Goal: Task Accomplishment & Management: Use online tool/utility

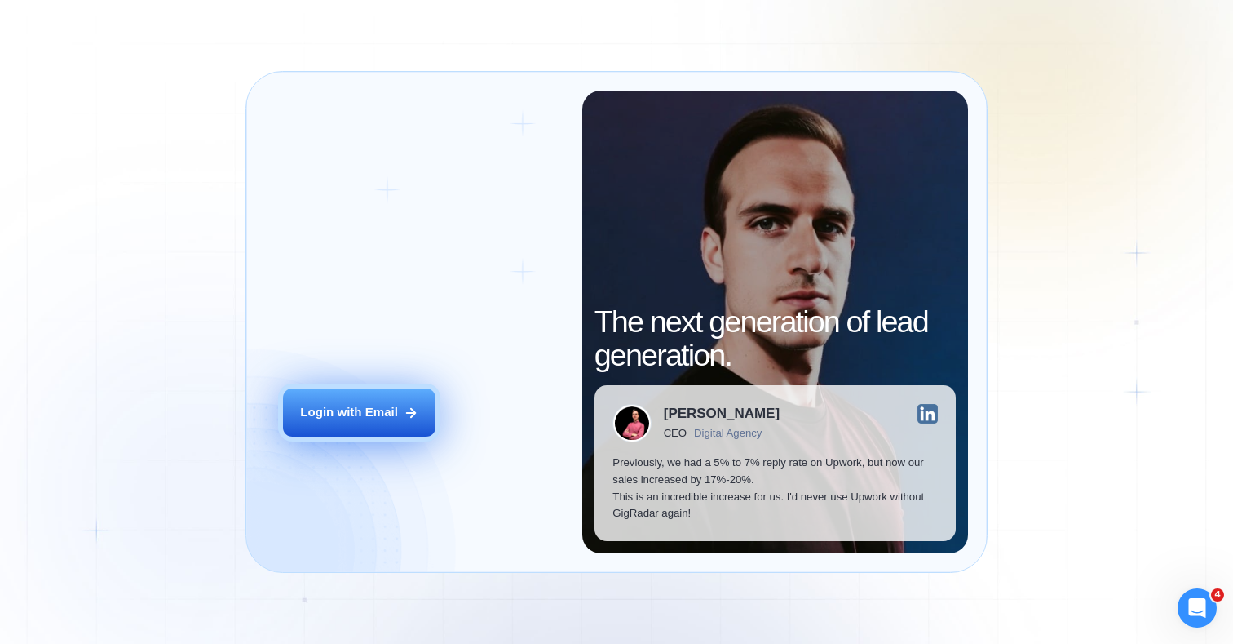
click at [411, 416] on icon at bounding box center [411, 412] width 9 height 9
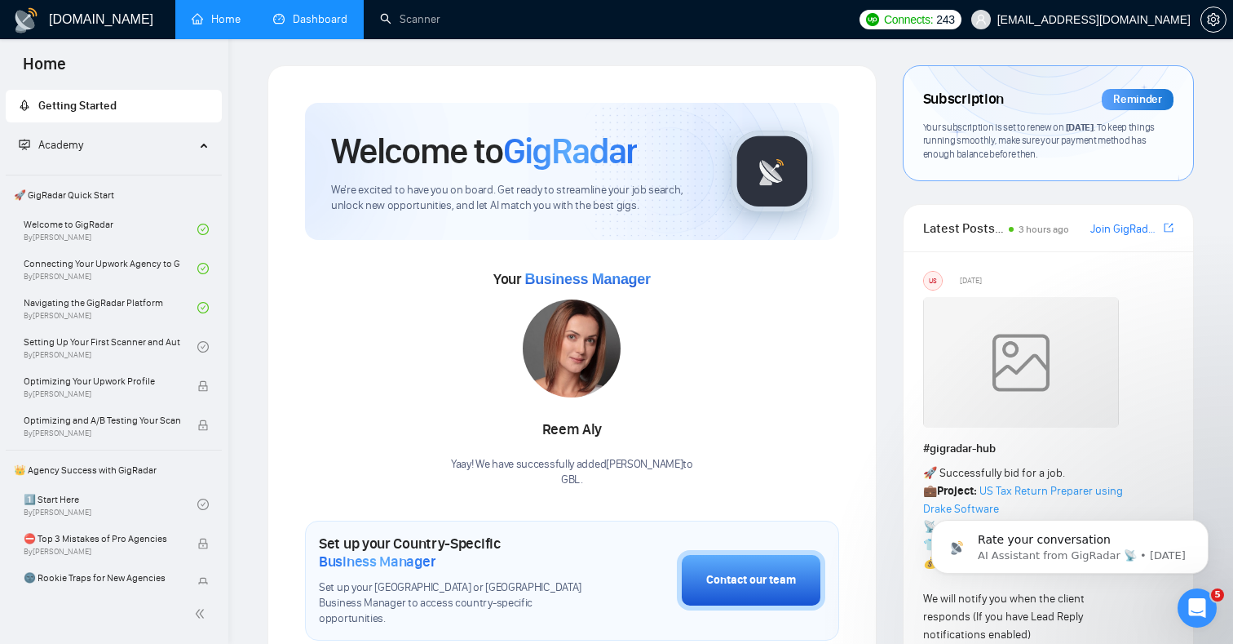
click at [319, 37] on li "Dashboard" at bounding box center [310, 19] width 107 height 39
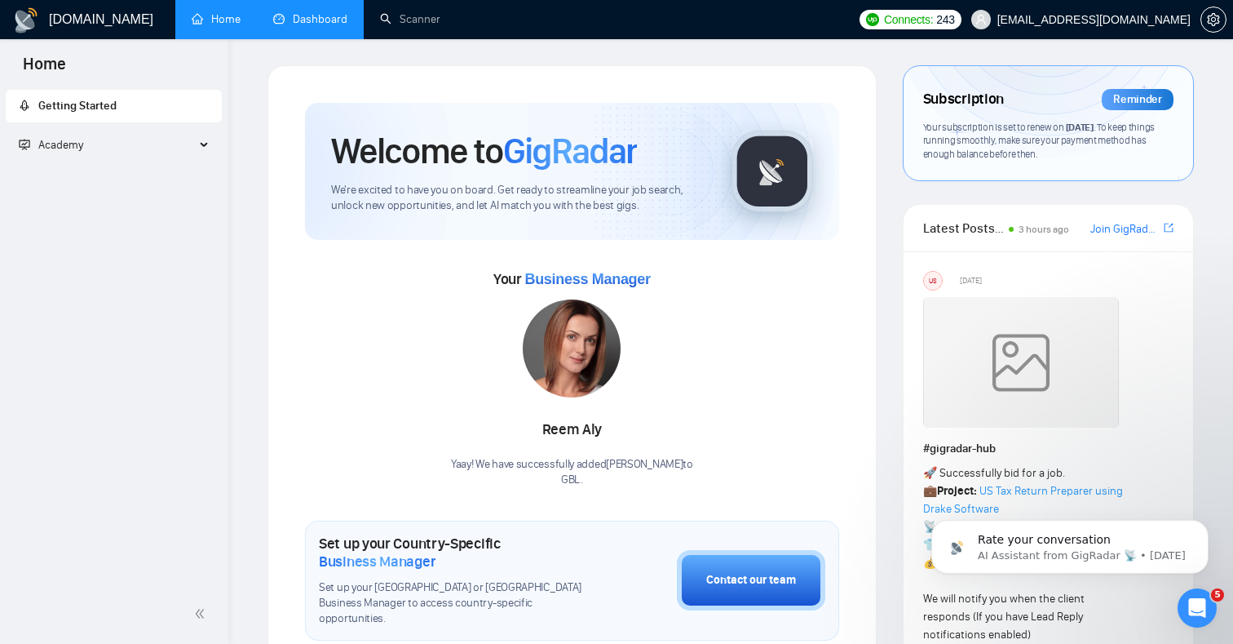
click at [312, 26] on link "Dashboard" at bounding box center [310, 19] width 74 height 14
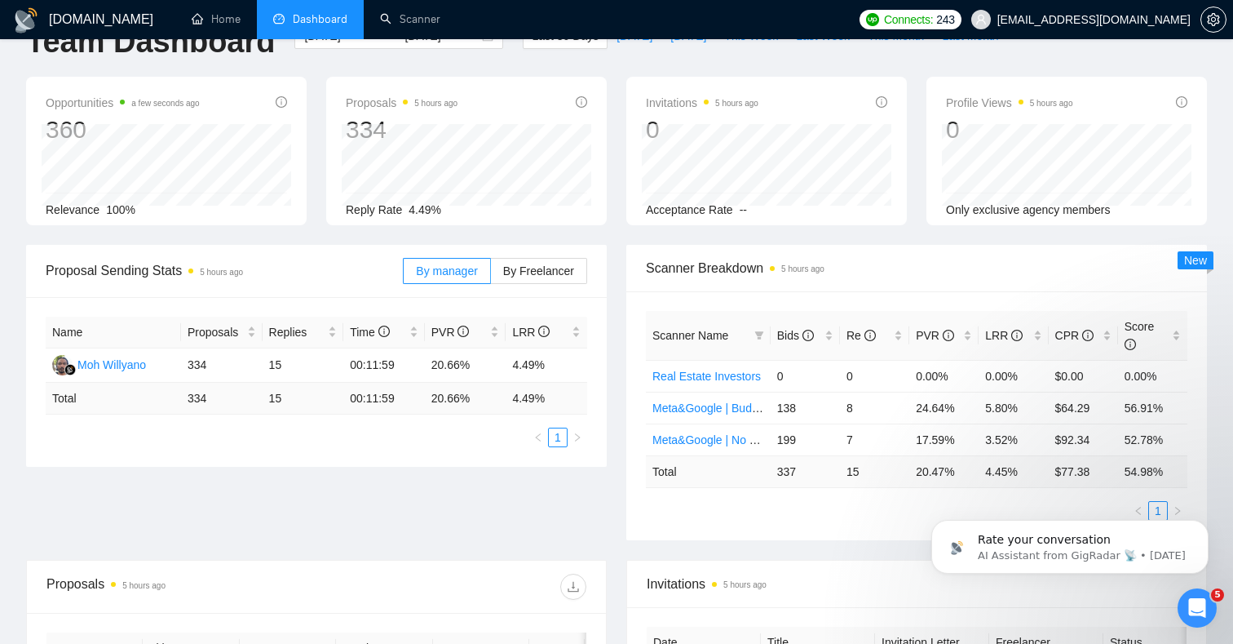
scroll to position [43, 0]
click at [734, 405] on link "Meta&Google | Budget Filter" at bounding box center [725, 407] width 144 height 13
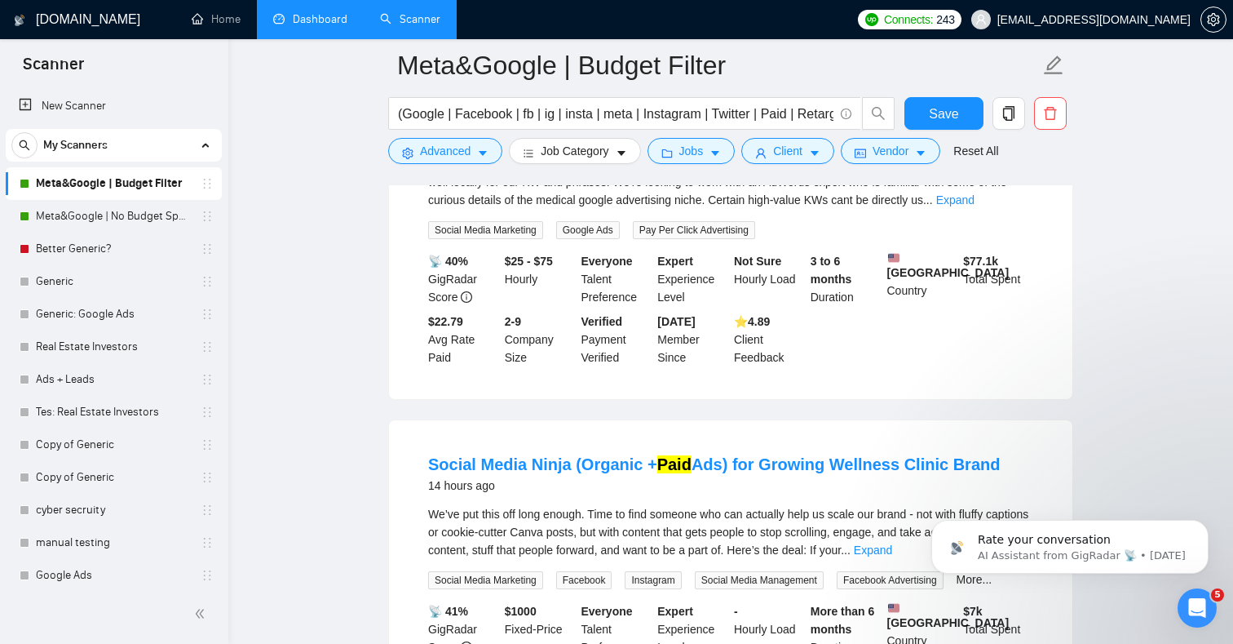
scroll to position [604, 0]
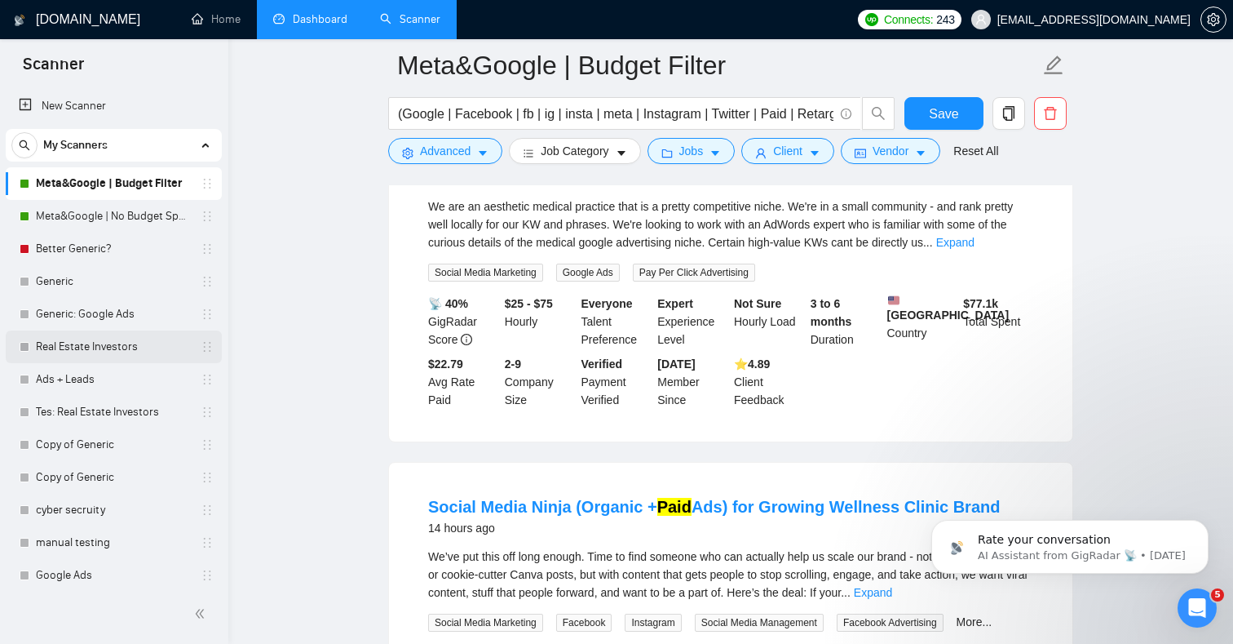
click at [72, 350] on link "Real Estate Investors" at bounding box center [113, 346] width 155 height 33
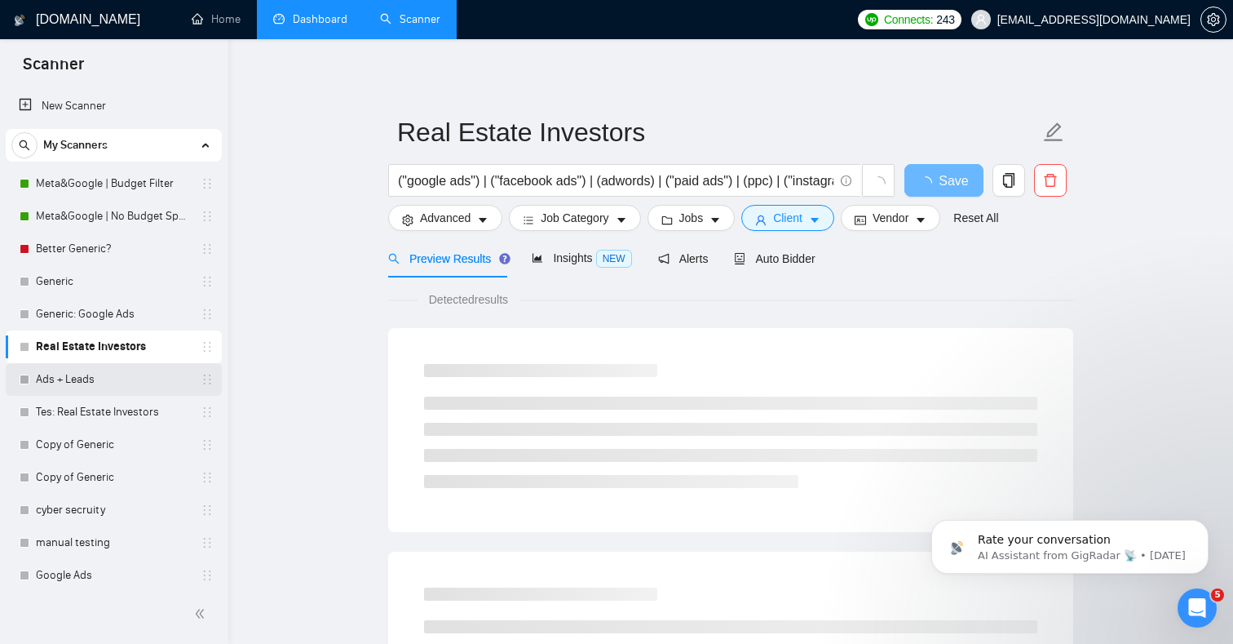
click at [78, 382] on link "Ads + Leads" at bounding box center [113, 379] width 155 height 33
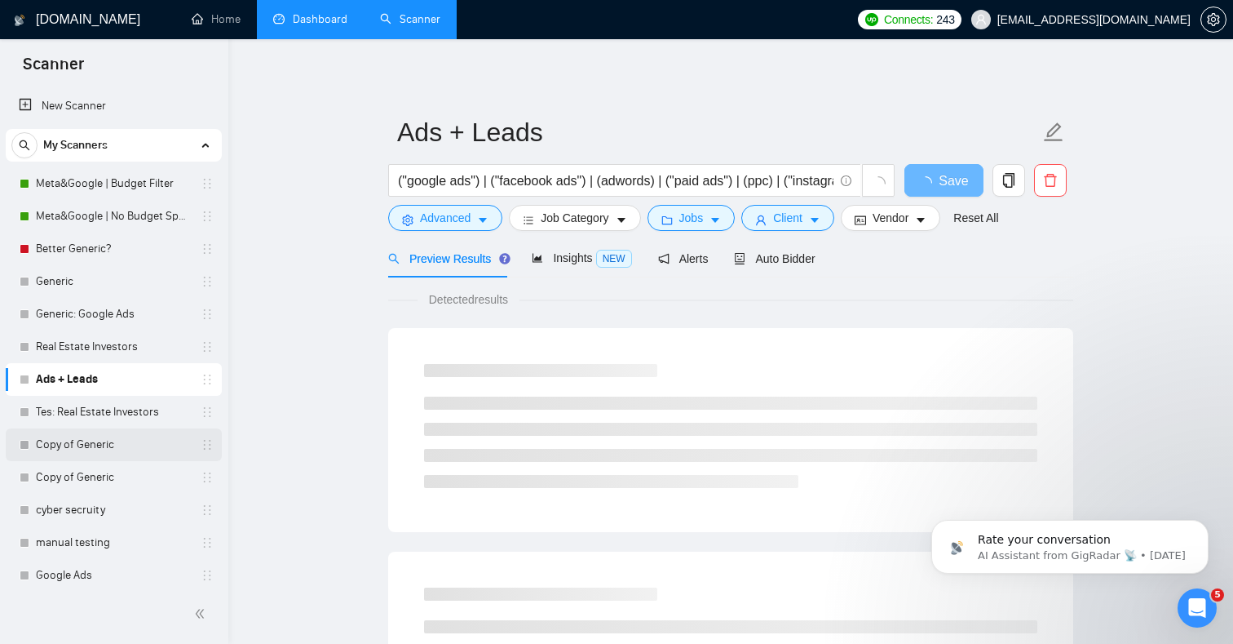
click at [110, 446] on link "Copy of Generic" at bounding box center [113, 444] width 155 height 33
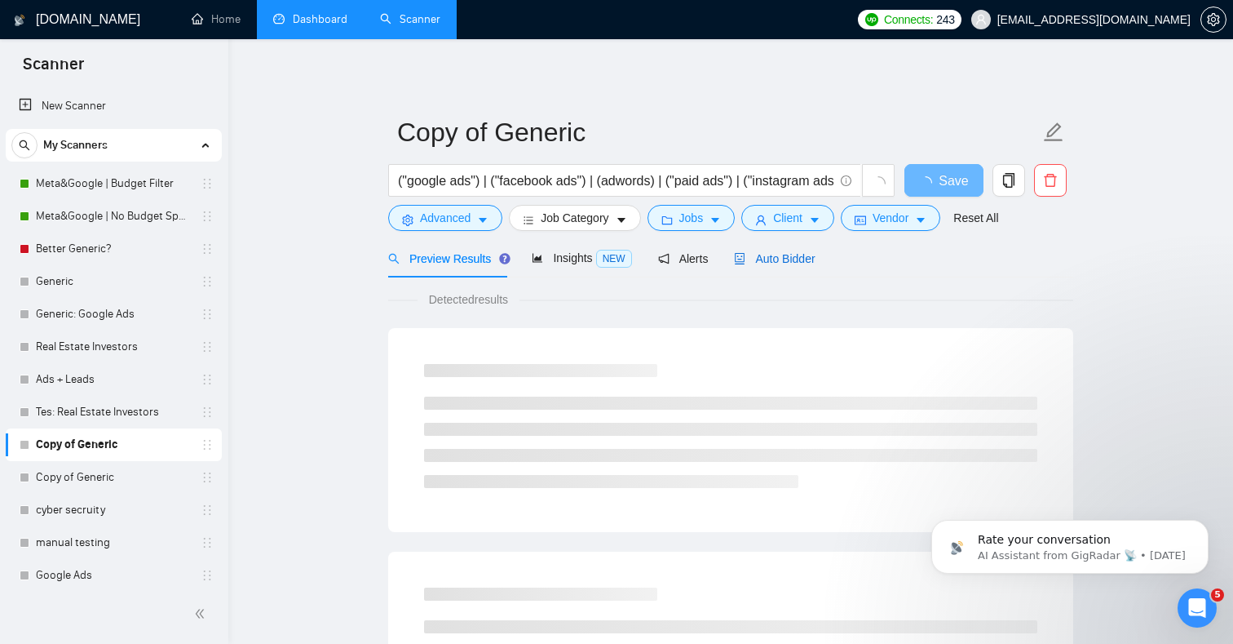
click at [784, 252] on span "Auto Bidder" at bounding box center [774, 258] width 81 height 13
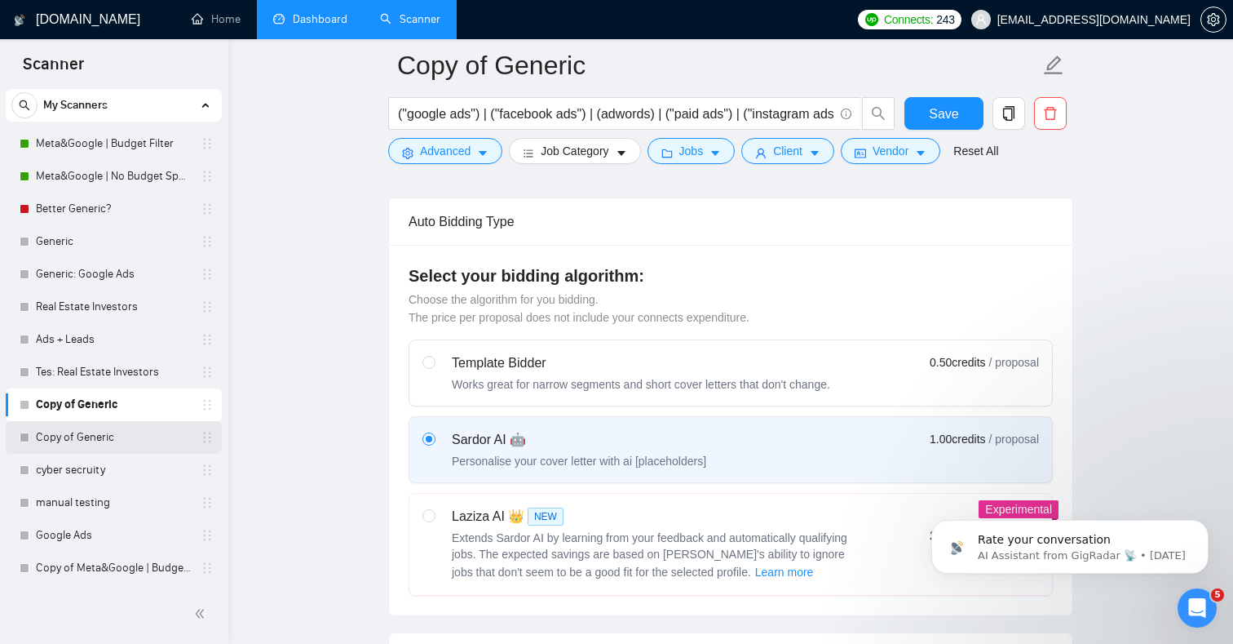
scroll to position [401, 0]
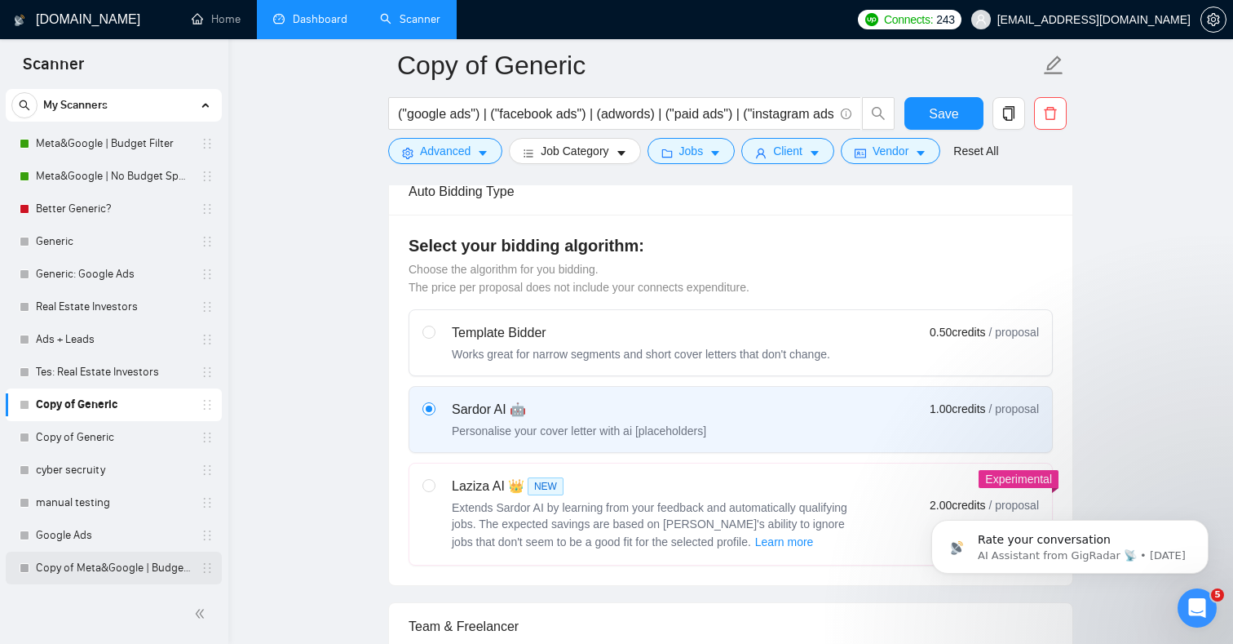
click at [107, 554] on link "Copy of Meta&Google | Budget Filter" at bounding box center [113, 567] width 155 height 33
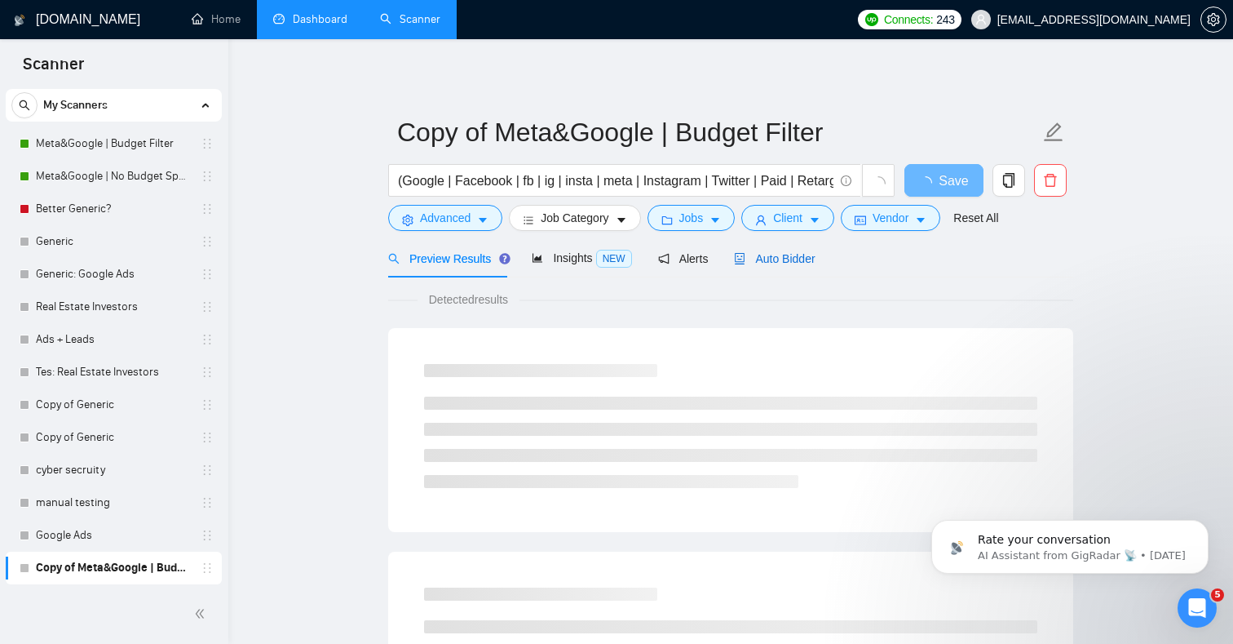
click at [786, 259] on span "Auto Bidder" at bounding box center [774, 258] width 81 height 13
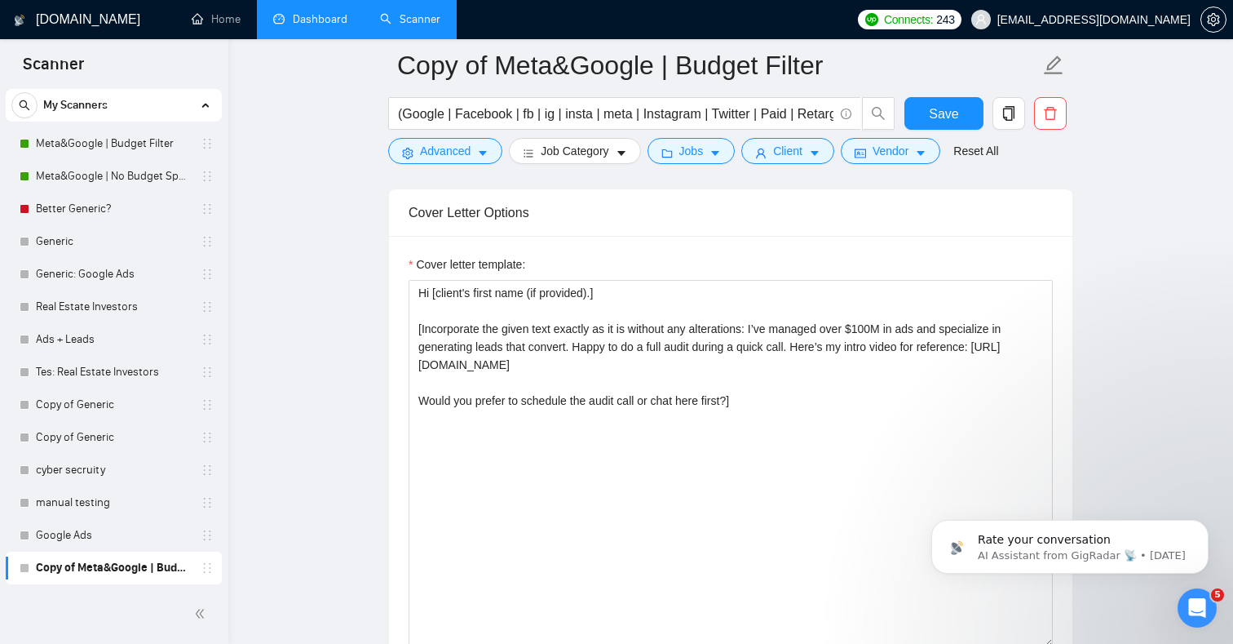
scroll to position [1858, 0]
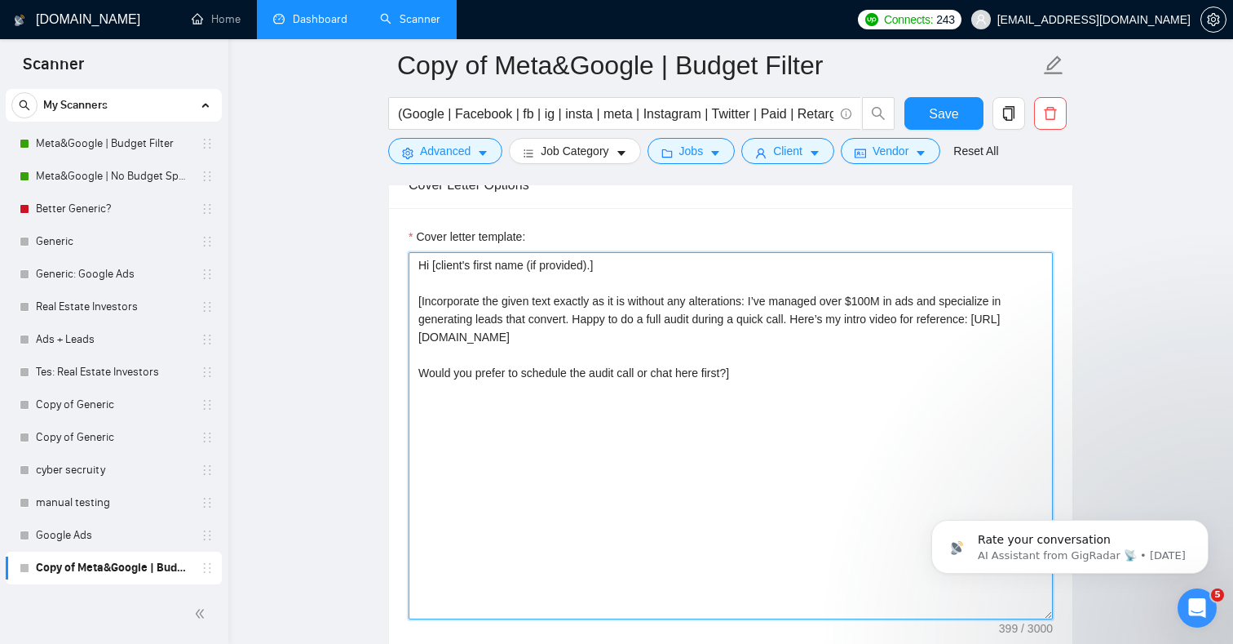
click at [773, 401] on textarea "Hi [client's first name (if provided).] [Incorporate the given text exactly as …" at bounding box center [731, 435] width 644 height 367
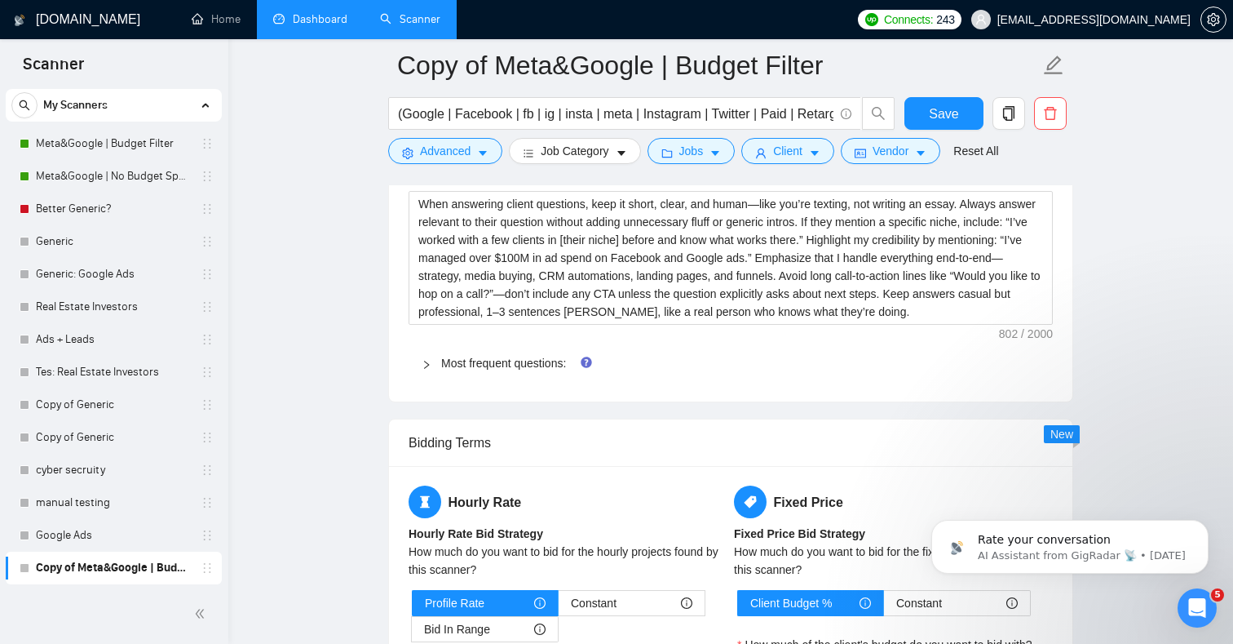
scroll to position [2436, 0]
click at [88, 377] on link "Tes: Real Estate Investors" at bounding box center [113, 372] width 155 height 33
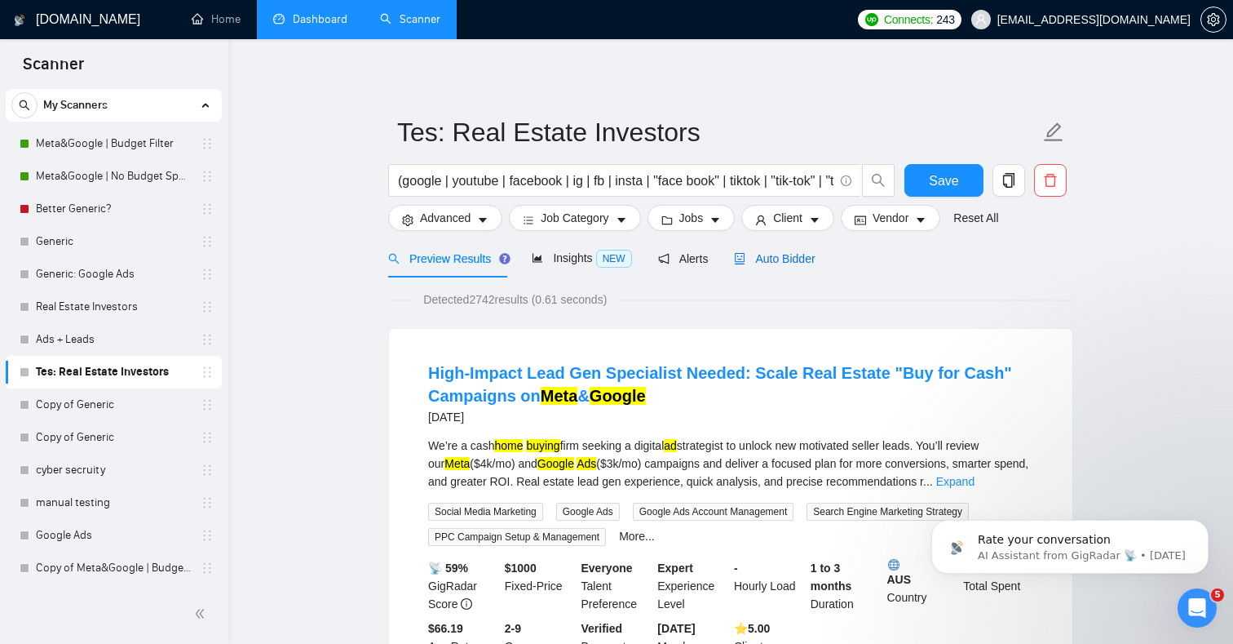
click at [803, 258] on span "Auto Bidder" at bounding box center [774, 258] width 81 height 13
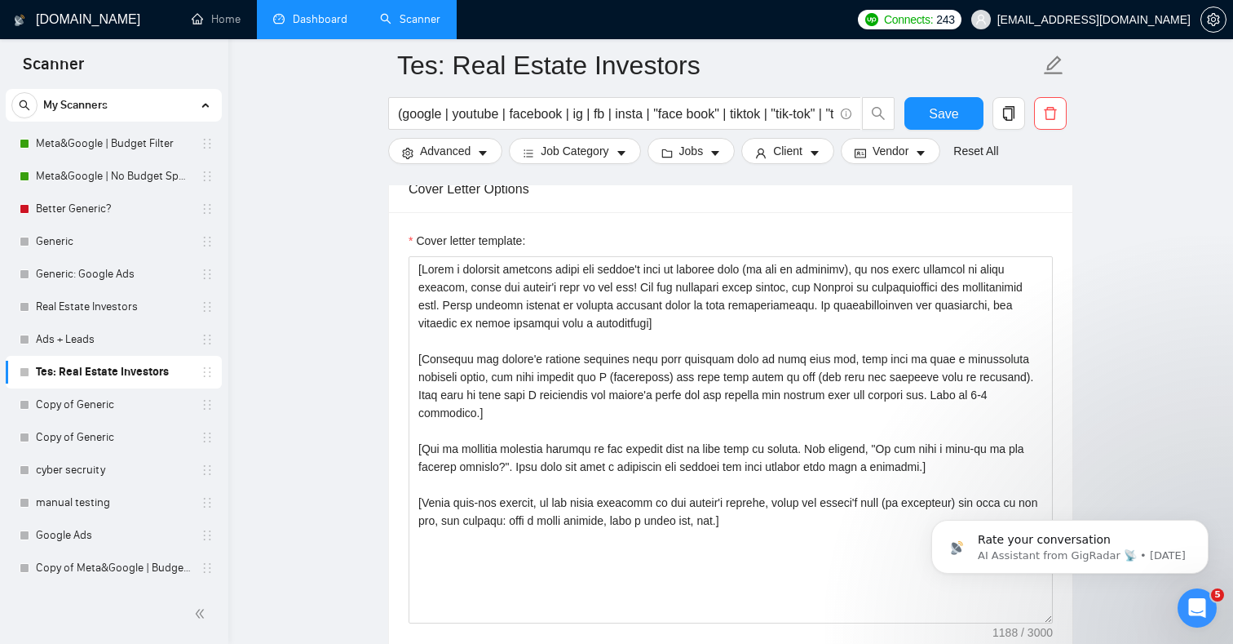
scroll to position [1789, 0]
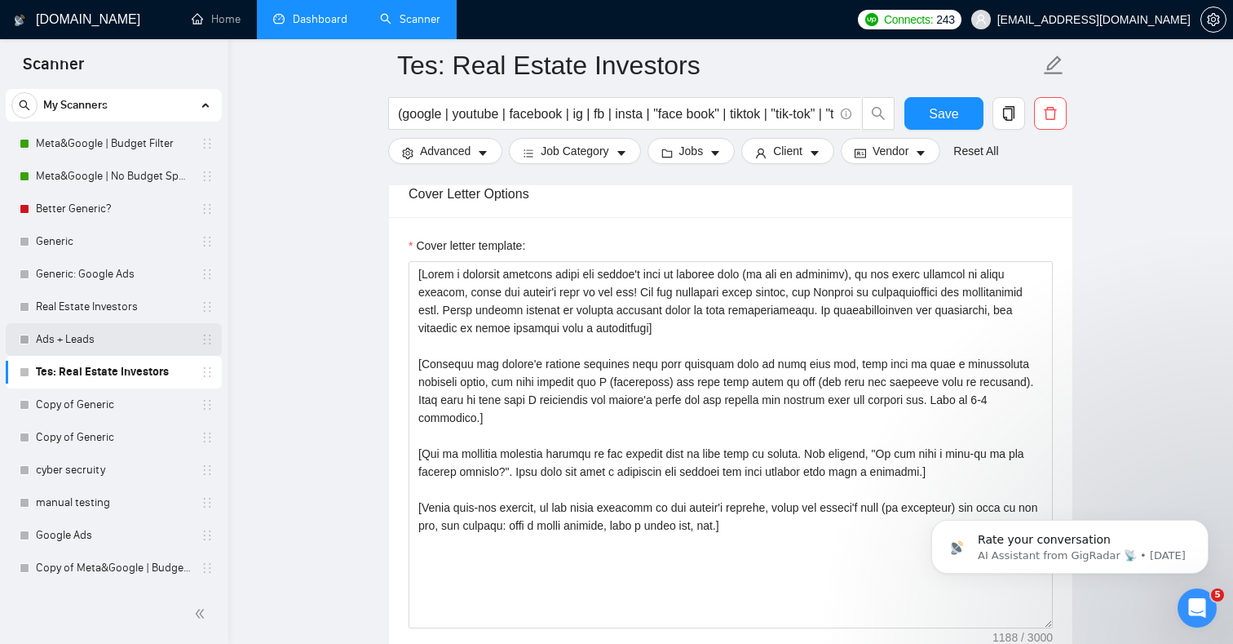
click at [115, 340] on link "Ads + Leads" at bounding box center [113, 339] width 155 height 33
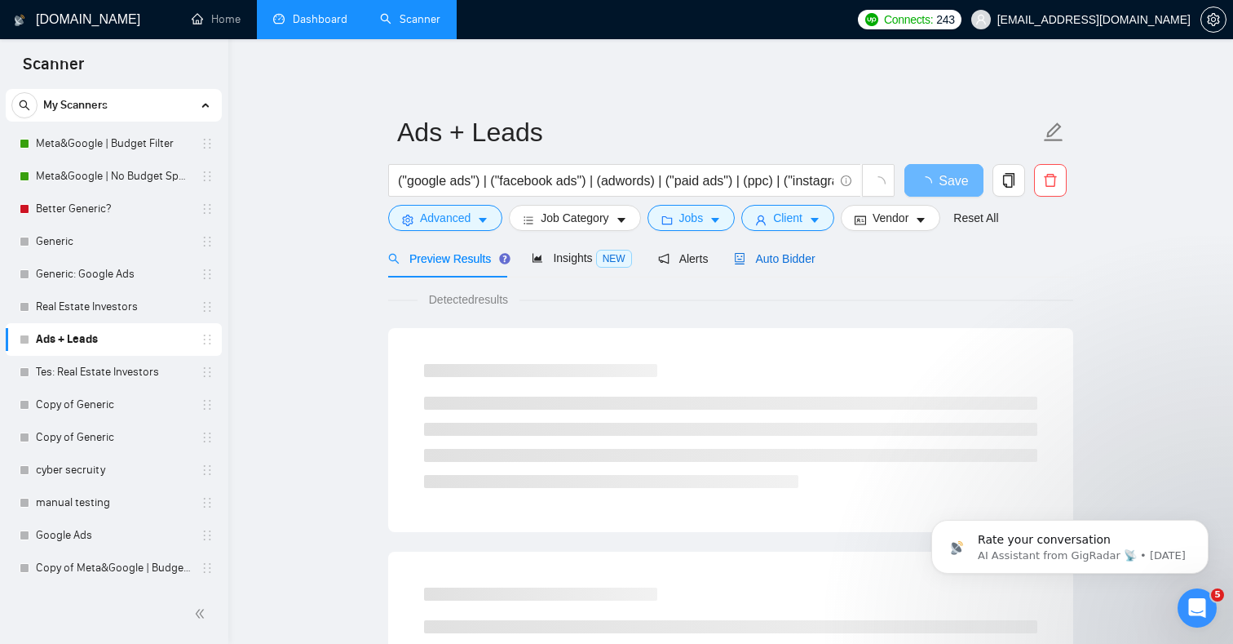
click at [811, 259] on span "Auto Bidder" at bounding box center [774, 258] width 81 height 13
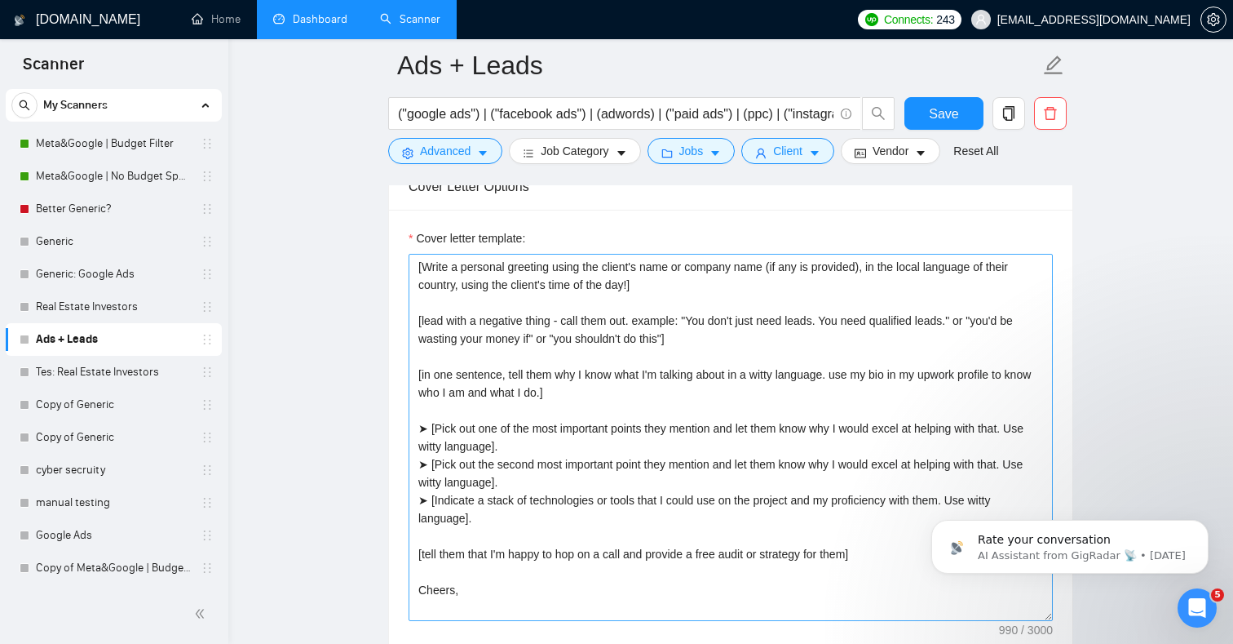
scroll to position [1776, 0]
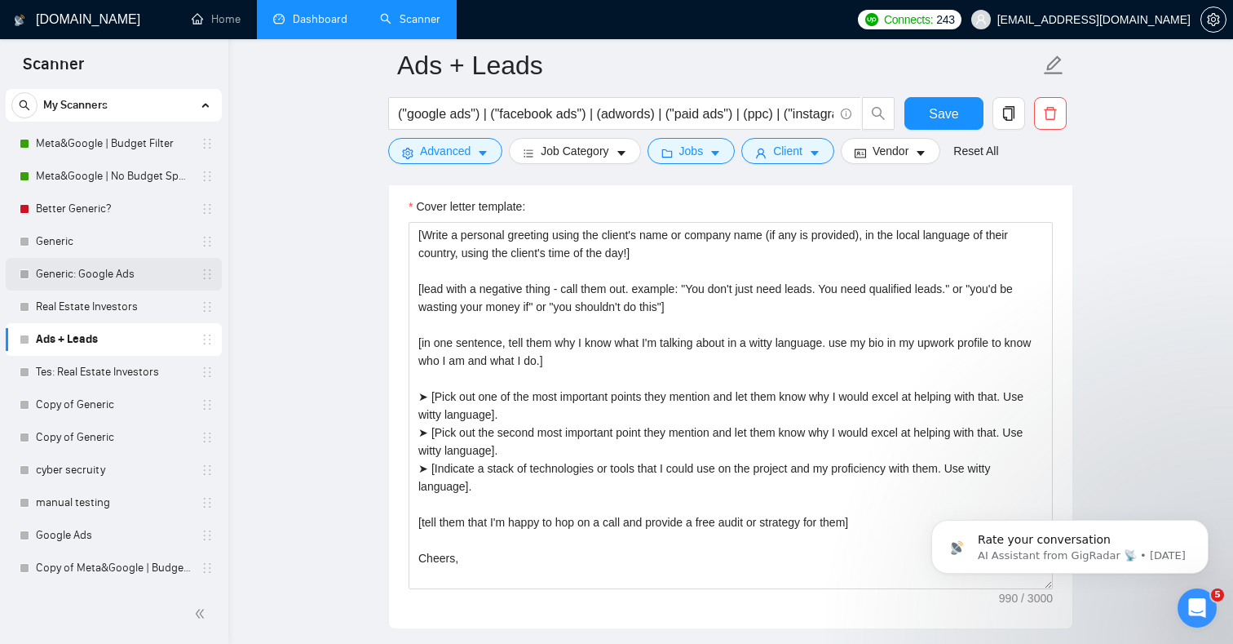
click at [166, 268] on link "Generic: Google Ads" at bounding box center [113, 274] width 155 height 33
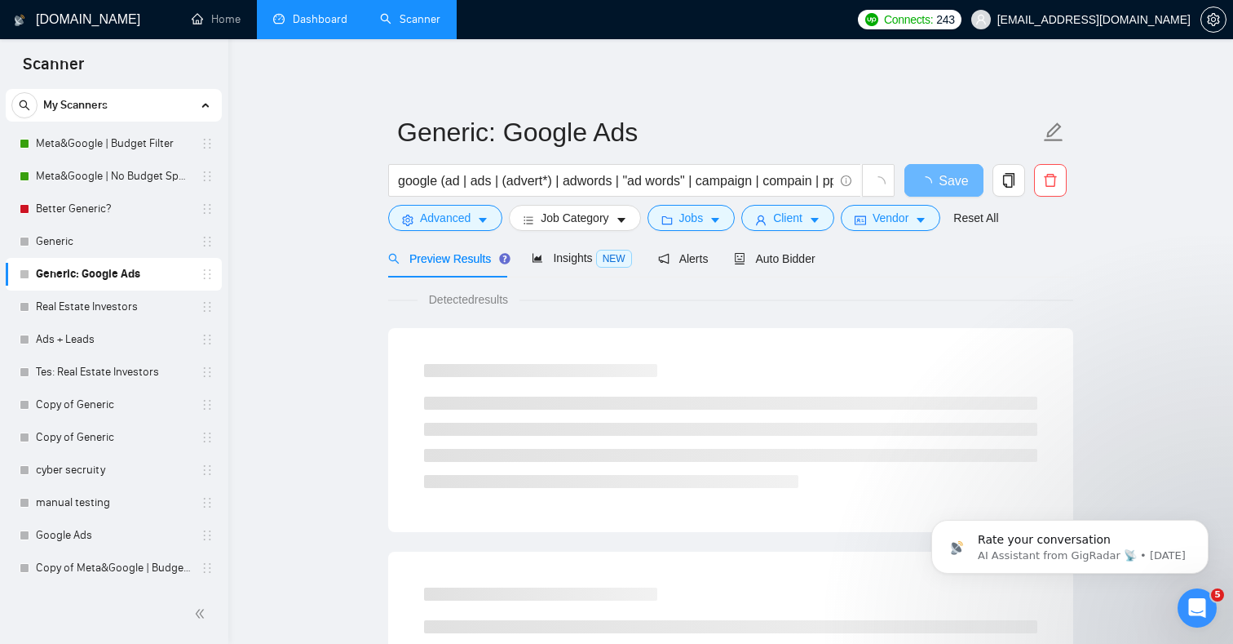
click at [737, 251] on div "Preview Results Insights NEW Alerts Auto Bidder" at bounding box center [601, 258] width 427 height 38
click at [755, 254] on span "Auto Bidder" at bounding box center [774, 258] width 81 height 13
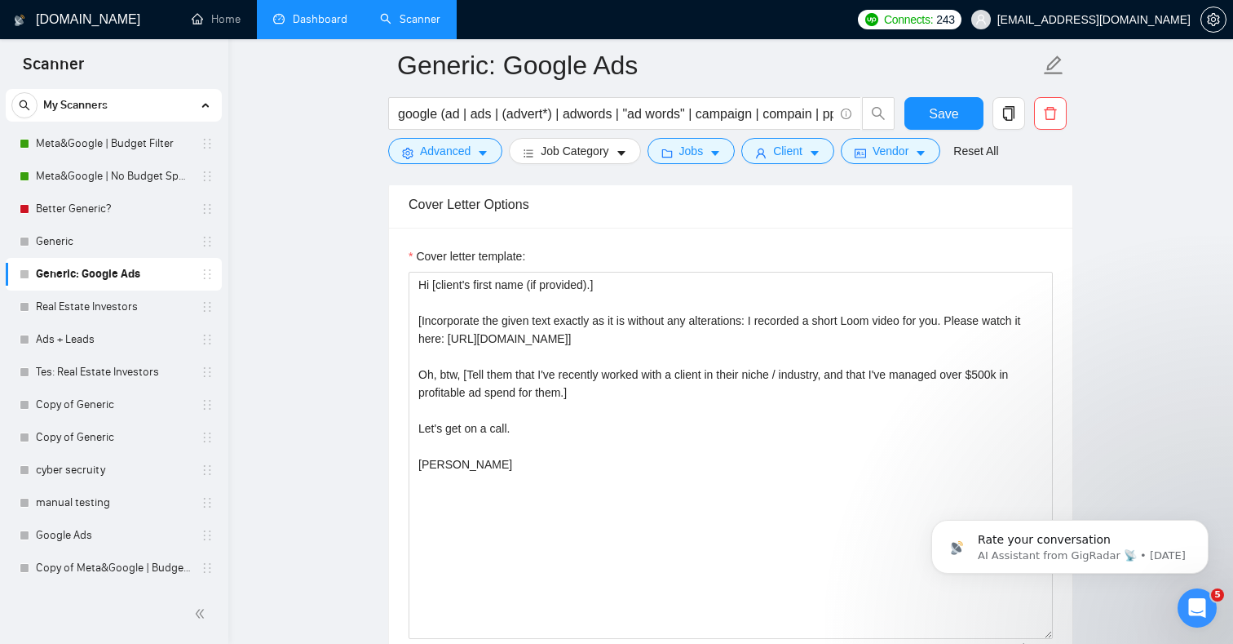
scroll to position [1693, 0]
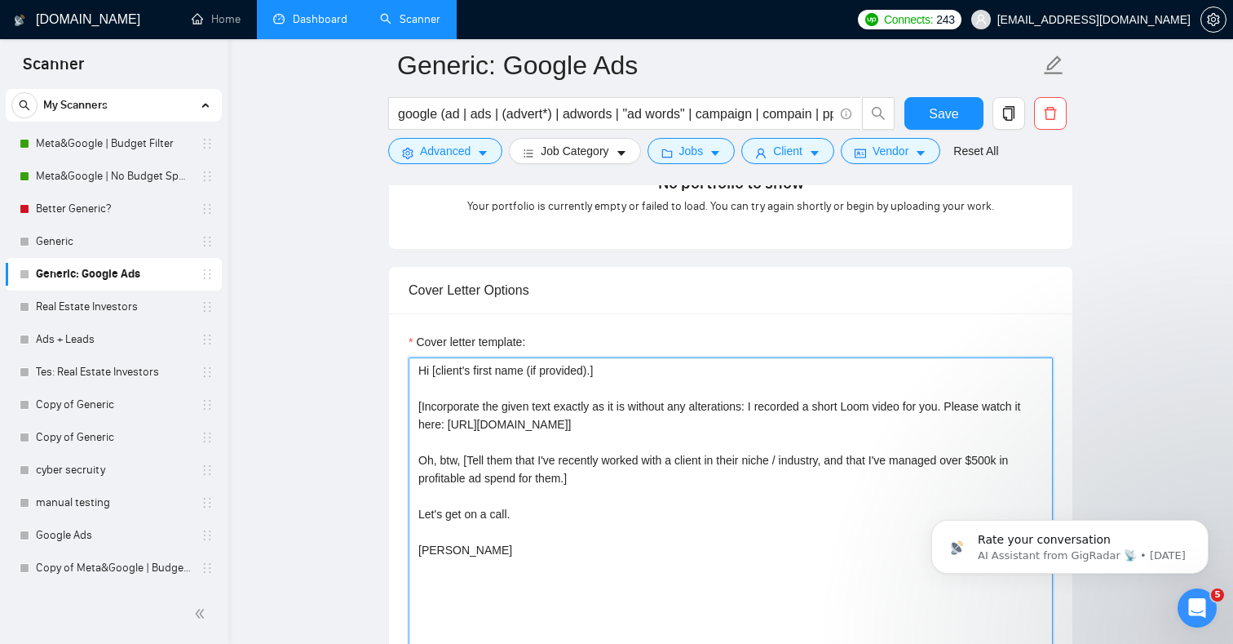
click at [665, 506] on textarea "Hi [client's first name (if provided).] [Incorporate the given text exactly as …" at bounding box center [731, 540] width 644 height 367
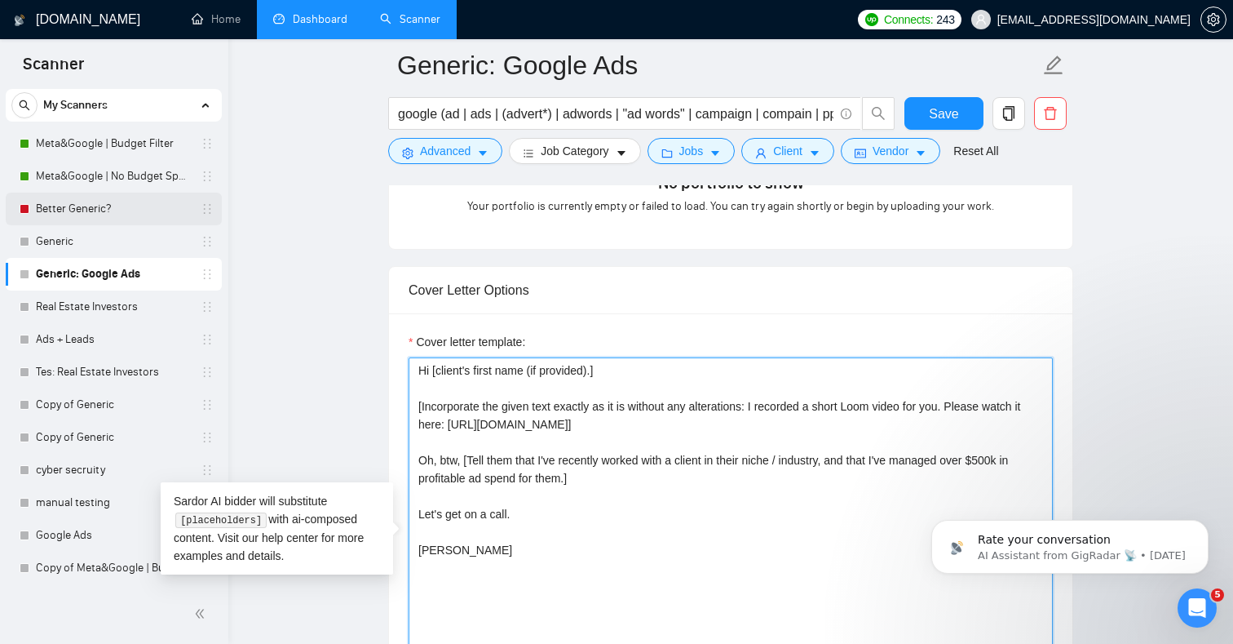
scroll to position [0, 0]
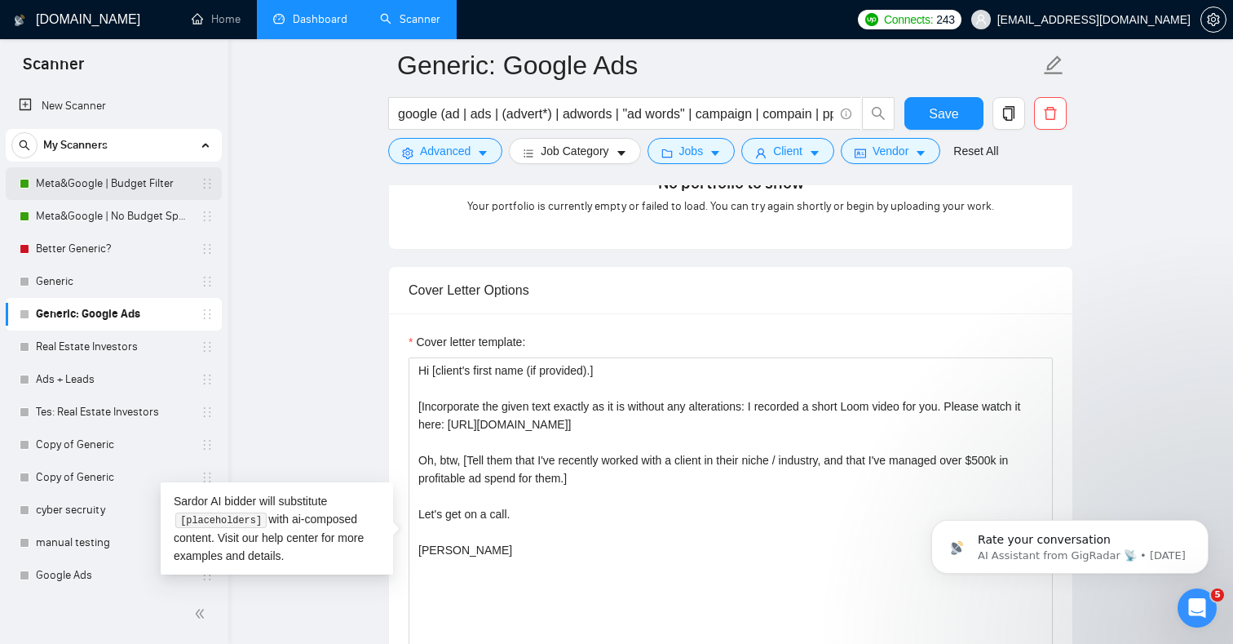
click at [135, 177] on link "Meta&Google | Budget Filter" at bounding box center [113, 183] width 155 height 33
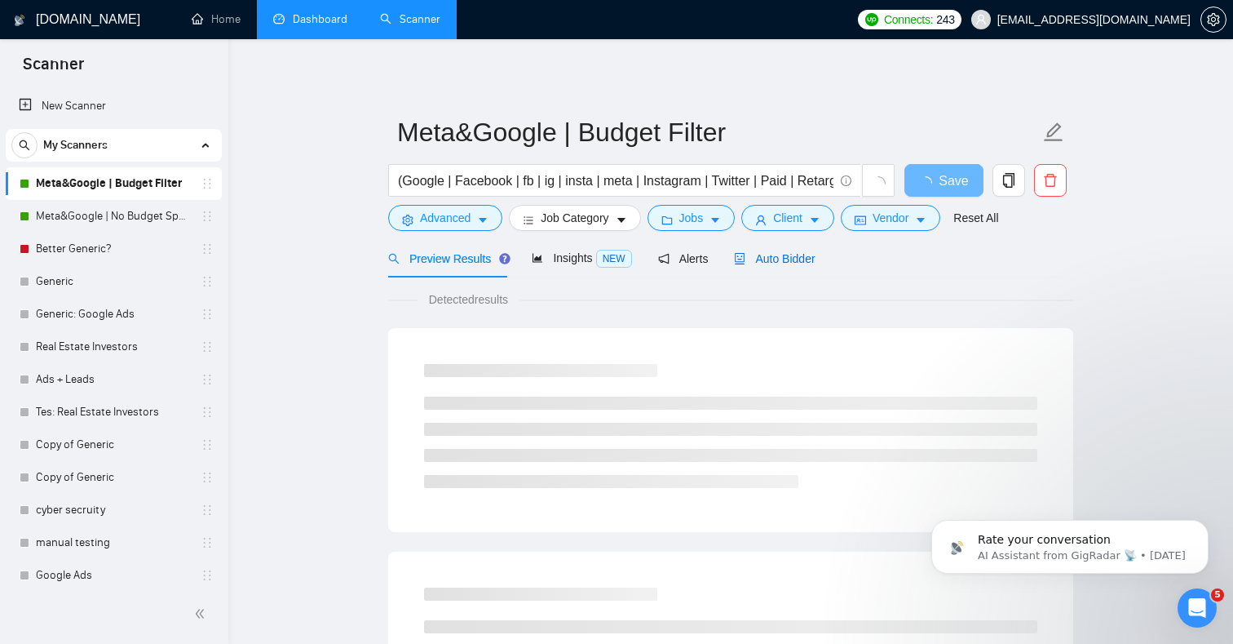
click at [773, 257] on span "Auto Bidder" at bounding box center [774, 258] width 81 height 13
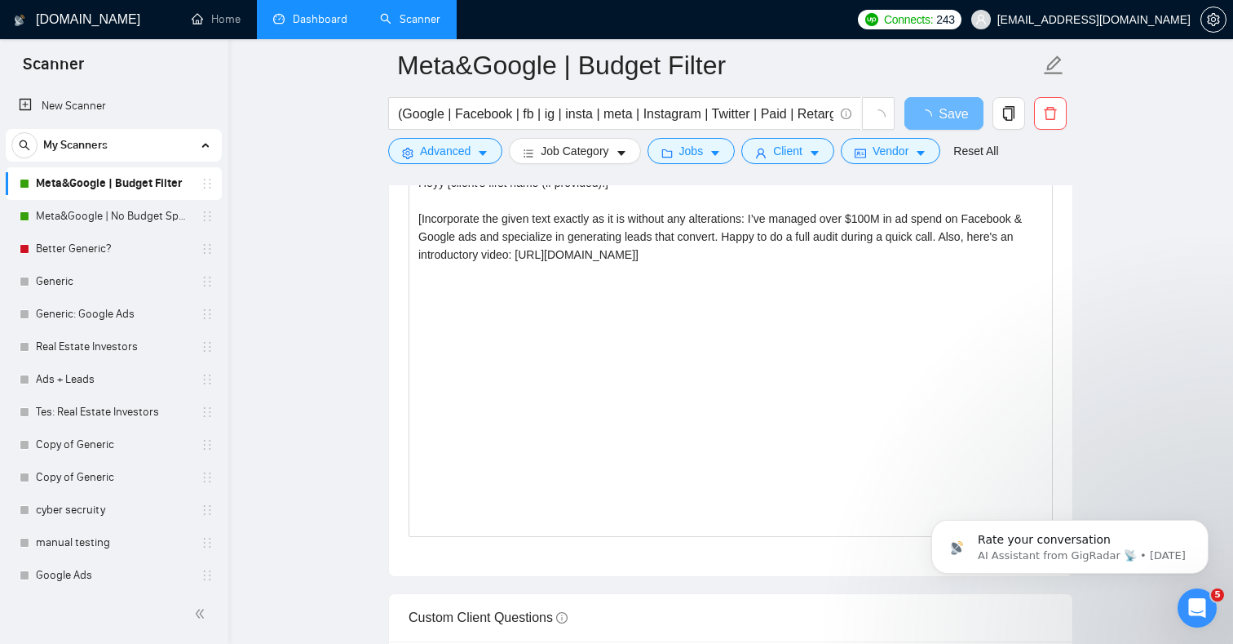
scroll to position [1804, 0]
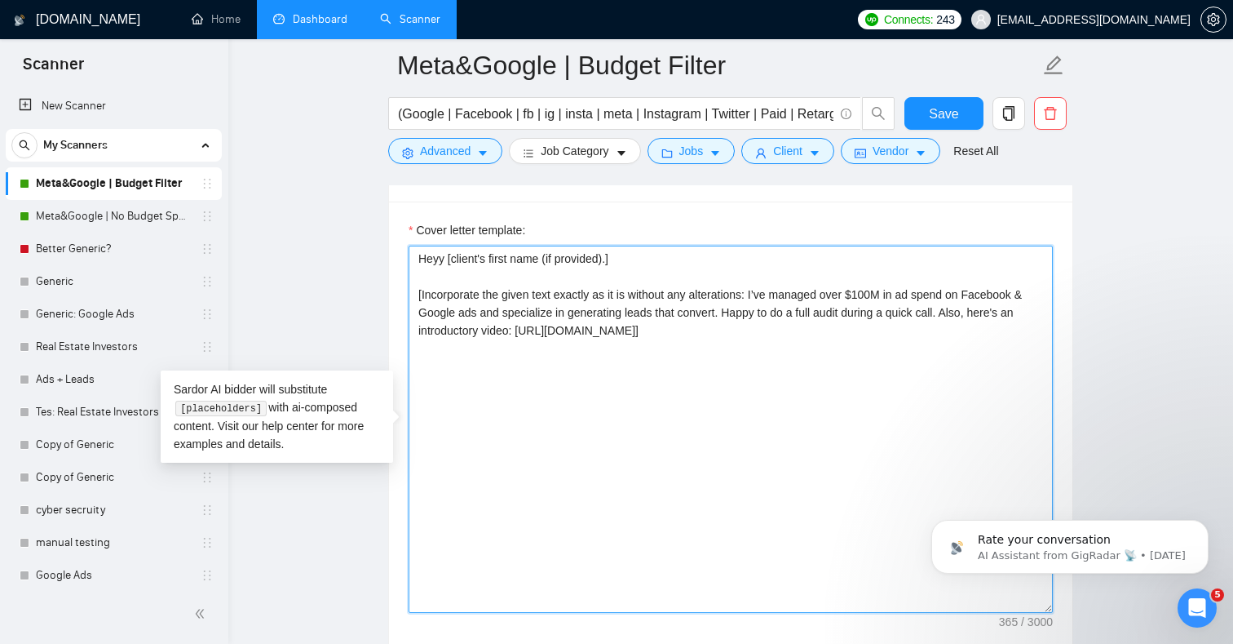
click at [636, 404] on textarea "Heyy [client's first name (if provided).] [Incorporate the given text exactly a…" at bounding box center [731, 429] width 644 height 367
click at [739, 359] on textarea "Heyy [client's first name (if provided).] [Incorporate the given text exactly a…" at bounding box center [731, 429] width 644 height 367
click at [766, 389] on textarea "Heyy [client's first name (if provided).] [Incorporate the given text exactly a…" at bounding box center [731, 429] width 644 height 367
click at [759, 417] on textarea "Heyy [client's first name (if provided).] [Incorporate the given text exactly a…" at bounding box center [731, 429] width 644 height 367
click at [791, 423] on textarea "Heyy [client's first name (if provided).] [Incorporate the given text exactly a…" at bounding box center [731, 429] width 644 height 367
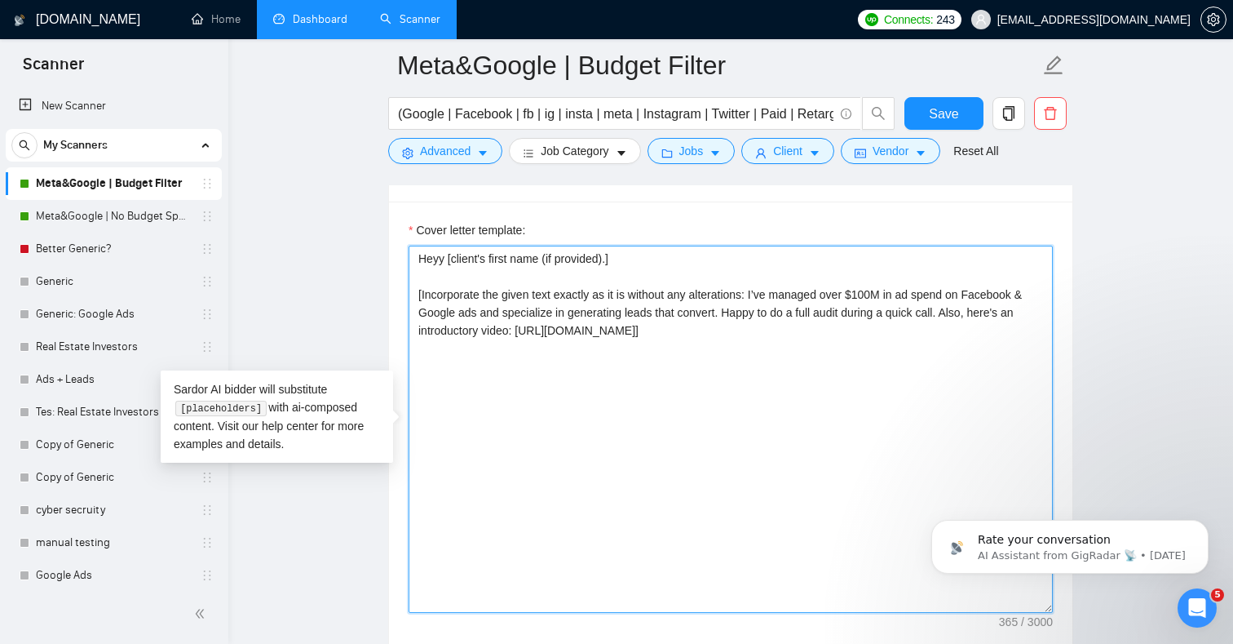
click at [544, 330] on textarea "Heyy [client's first name (if provided).] [Incorporate the given text exactly a…" at bounding box center [731, 429] width 644 height 367
drag, startPoint x: 544, startPoint y: 330, endPoint x: 897, endPoint y: 334, distance: 353.3
click at [897, 334] on textarea "Heyy [client's first name (if provided).] [Incorporate the given text exactly a…" at bounding box center [731, 429] width 644 height 367
click at [744, 410] on textarea "Heyy [client's first name (if provided).] [Incorporate the given text exactly a…" at bounding box center [731, 429] width 644 height 367
paste textarea "i [client's first name (if provided).] [Incorporate the given text exactly as i…"
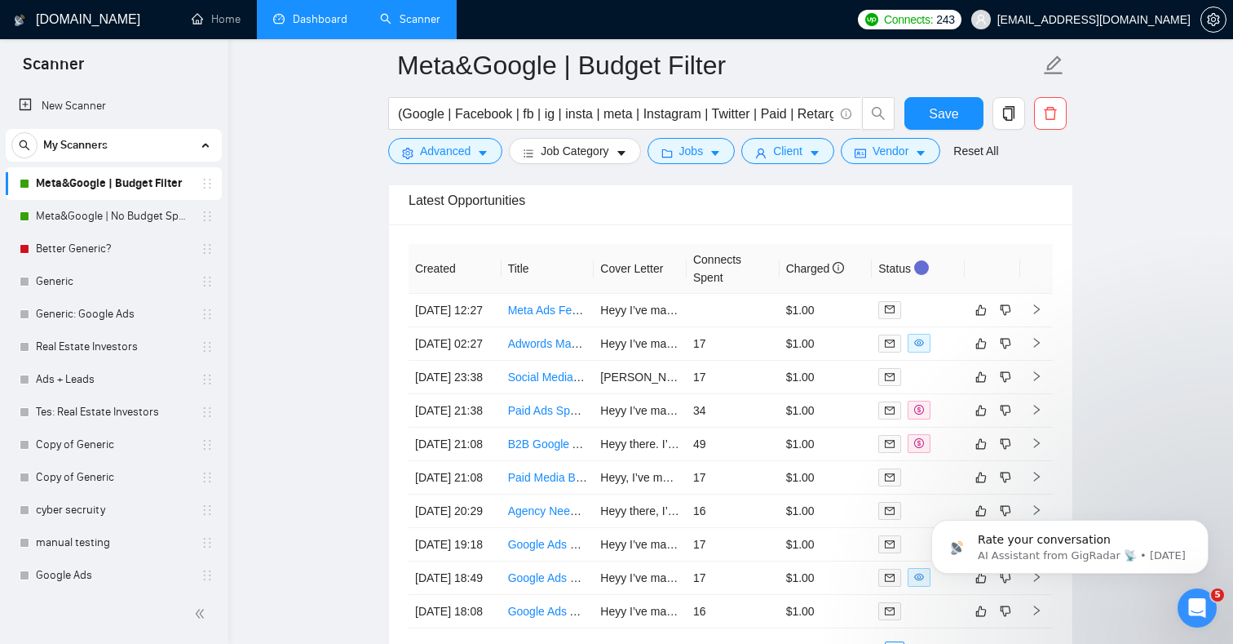
scroll to position [4167, 0]
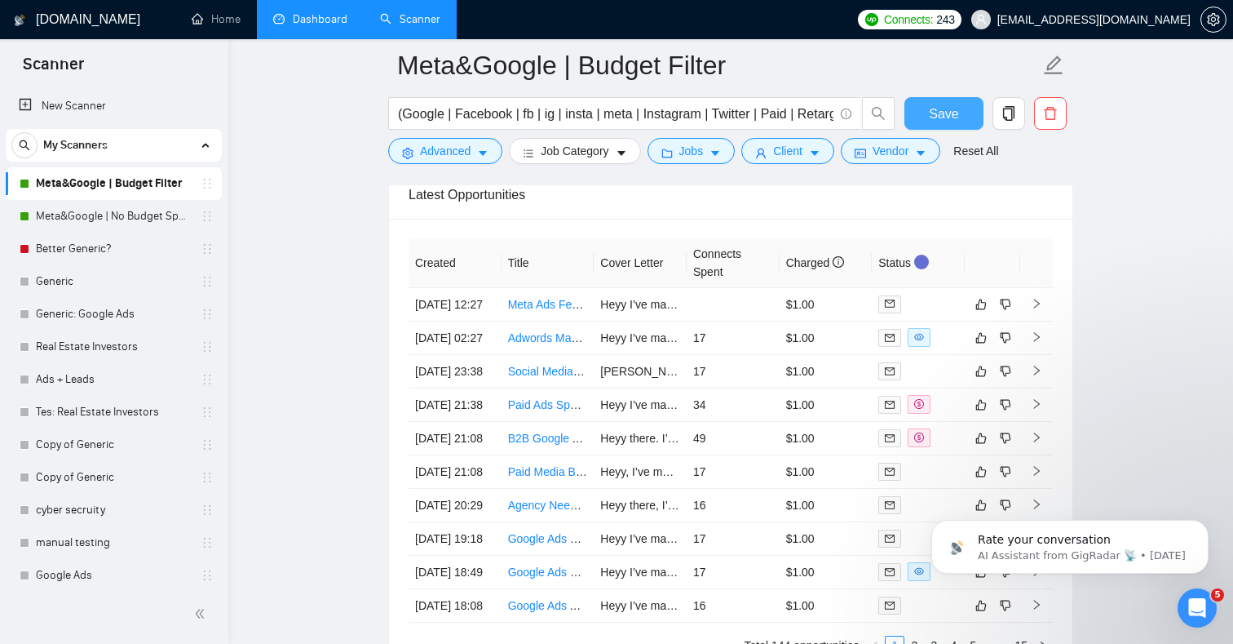
type textarea "Hi [client's first name (if provided).] [Incorporate the given text exactly as …"
click at [943, 104] on span "Save" at bounding box center [943, 114] width 29 height 20
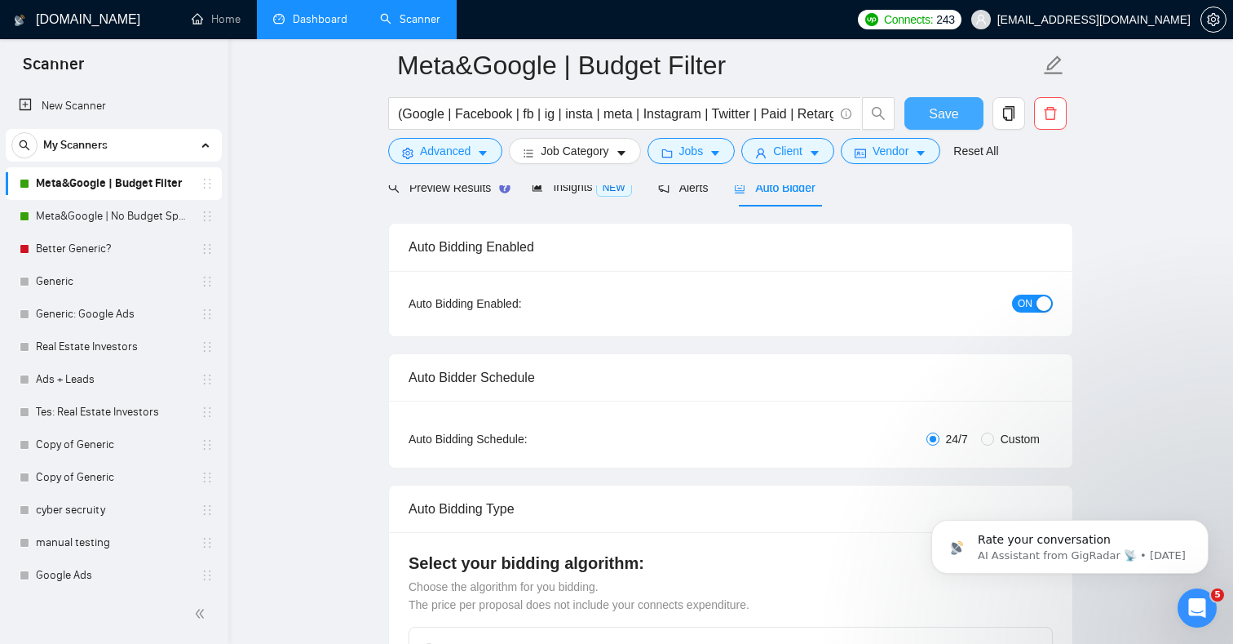
scroll to position [0, 0]
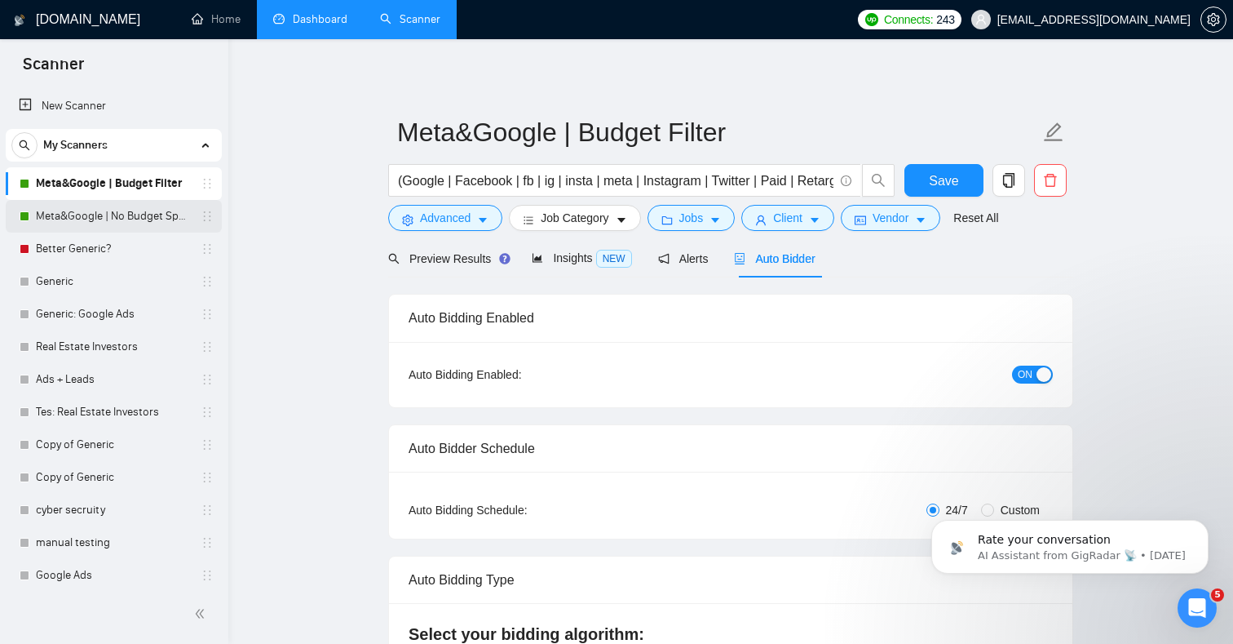
click at [107, 220] on link "Meta&Google | No Budget Specified" at bounding box center [113, 216] width 155 height 33
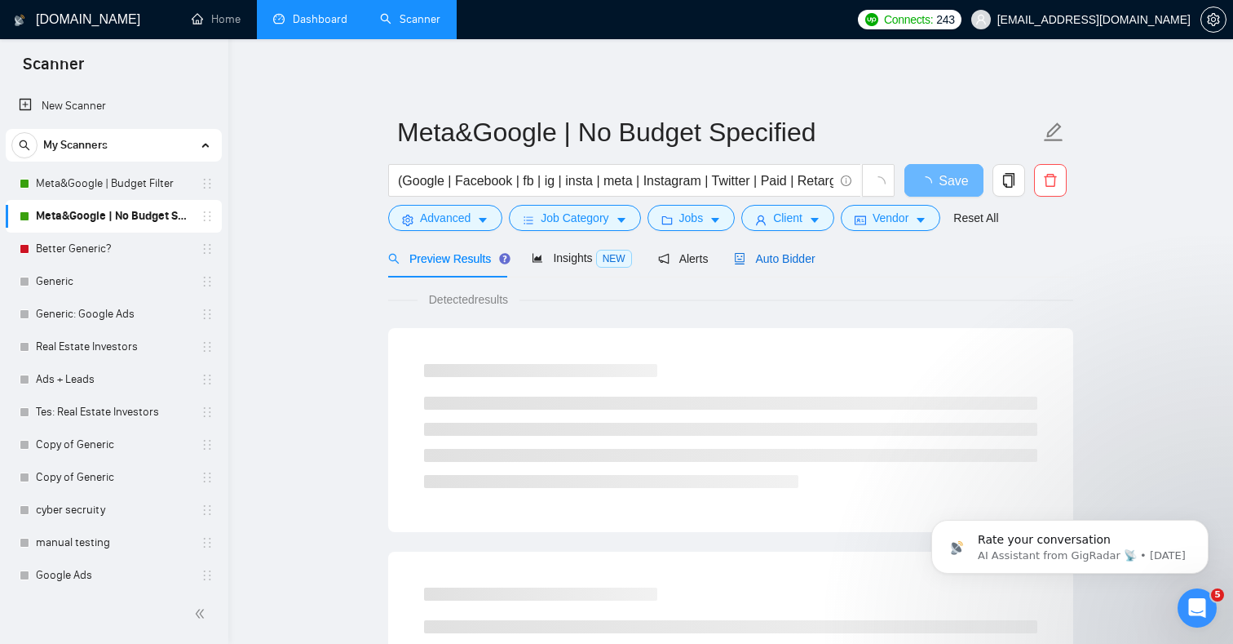
click at [772, 259] on span "Auto Bidder" at bounding box center [774, 258] width 81 height 13
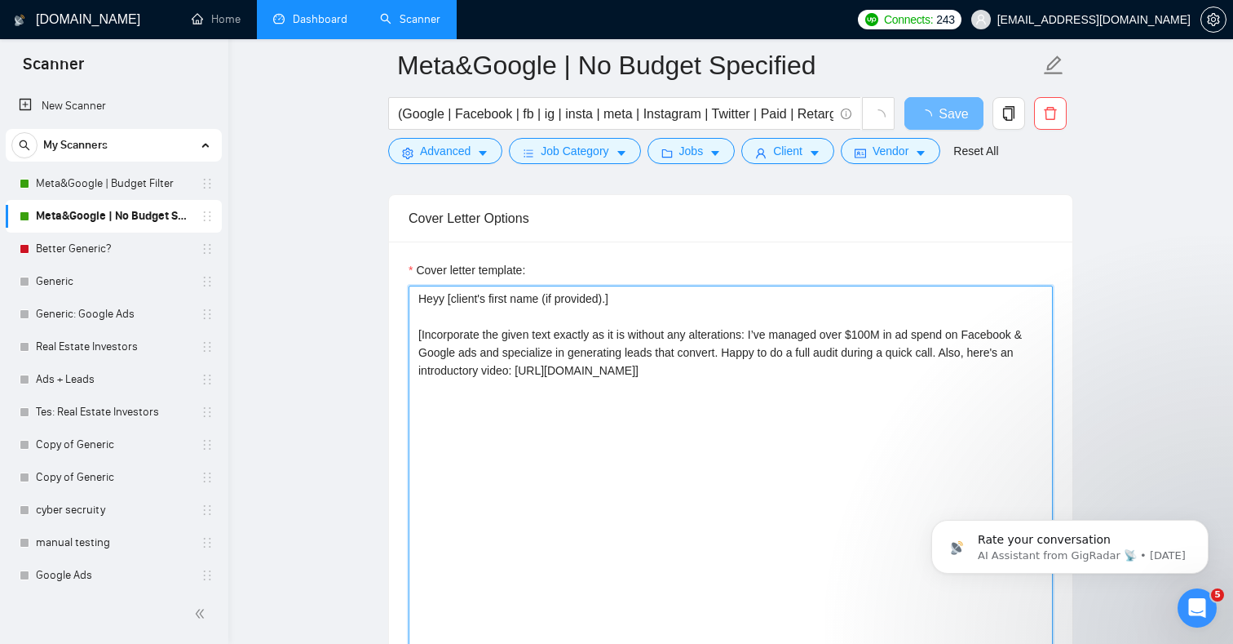
click at [635, 454] on div "Cover letter template: Heyy [client's first name (if provided).] [Incorporate t…" at bounding box center [731, 466] width 684 height 450
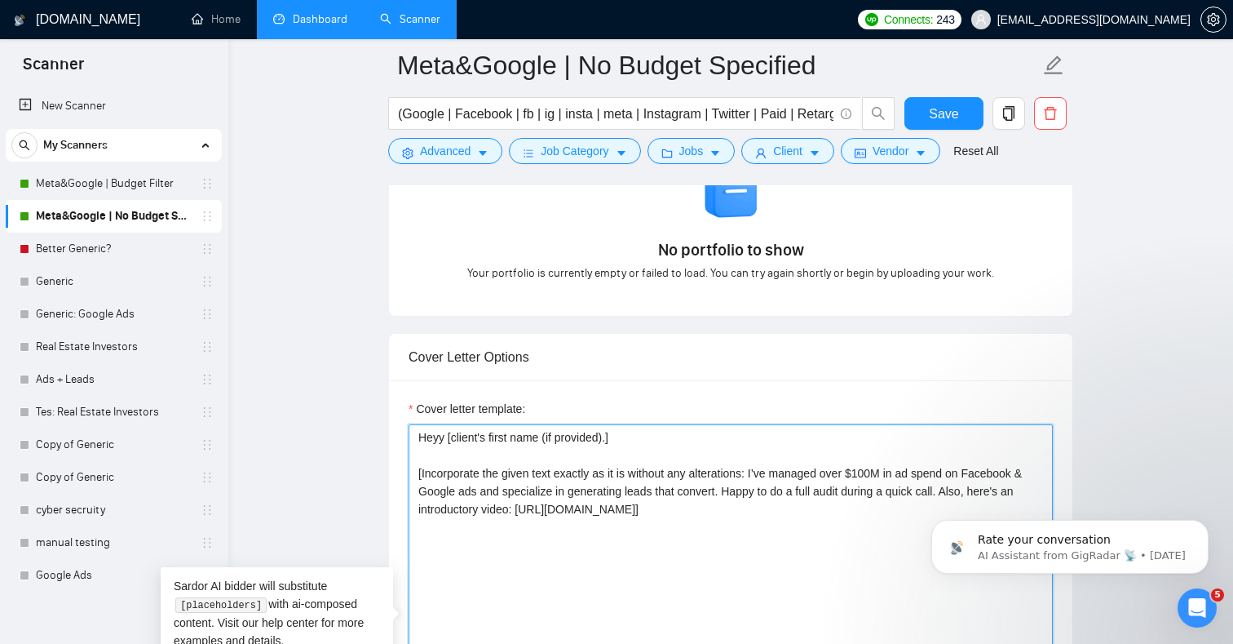
paste textarea "i [client's first name (if provided).] [Incorporate the given text exactly as i…"
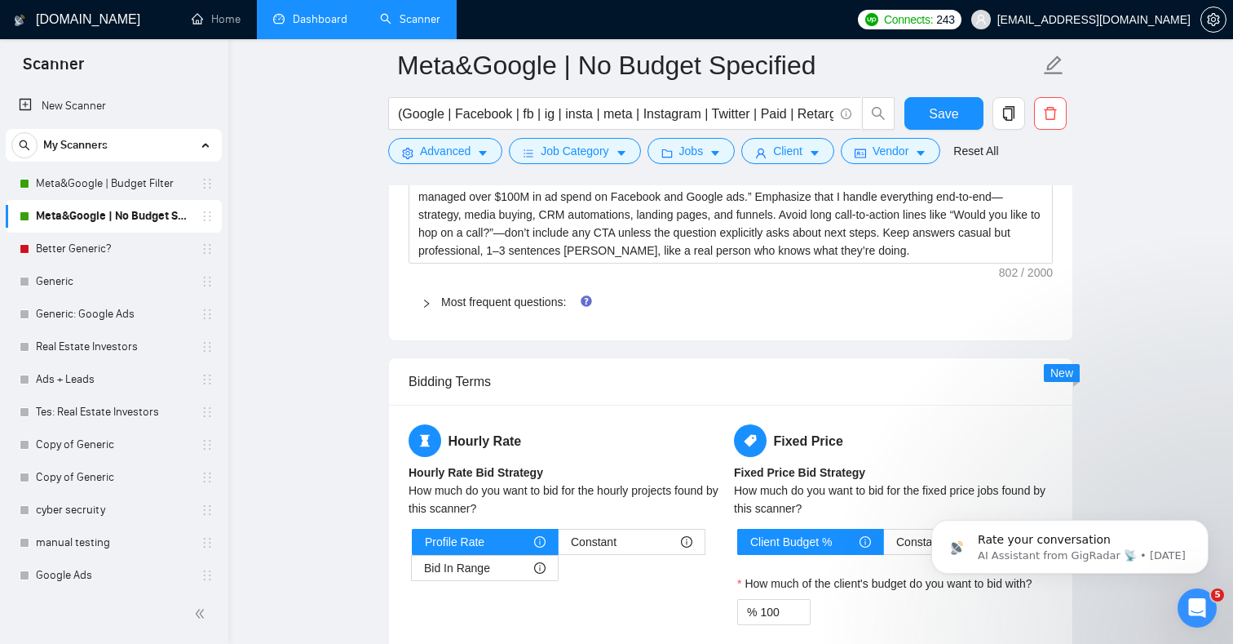
scroll to position [2559, 0]
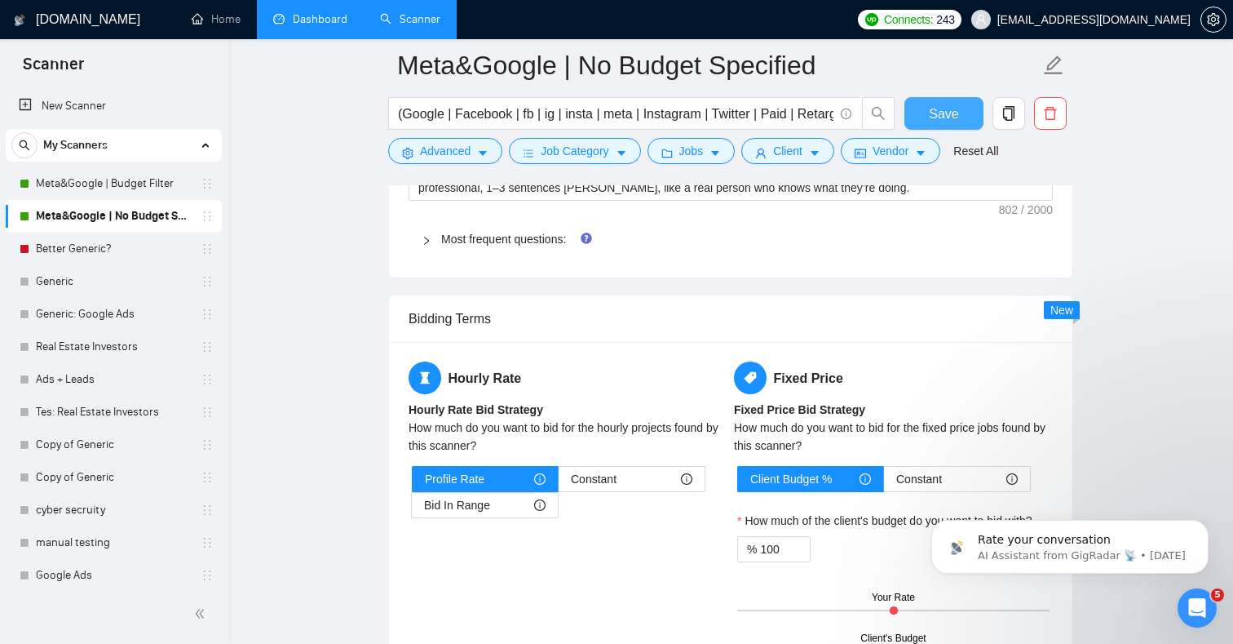
type textarea "Hi [client's first name (if provided).] [Incorporate the given text exactly as …"
click at [953, 98] on button "Save" at bounding box center [944, 113] width 79 height 33
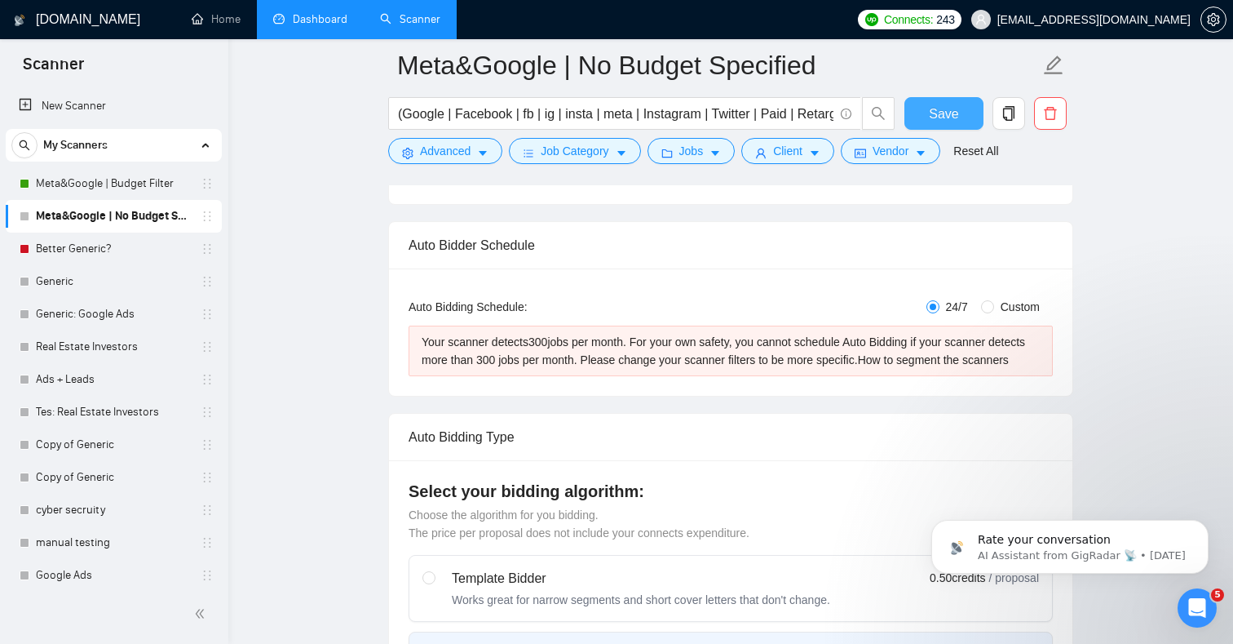
scroll to position [0, 0]
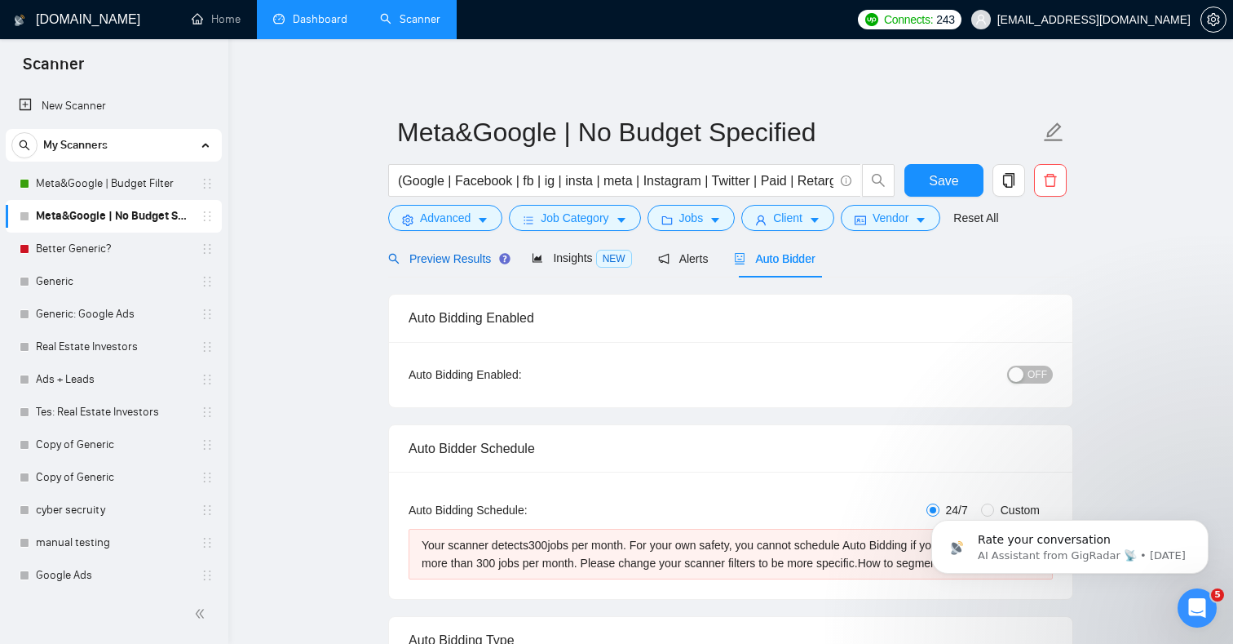
click at [445, 256] on span "Preview Results" at bounding box center [446, 258] width 117 height 13
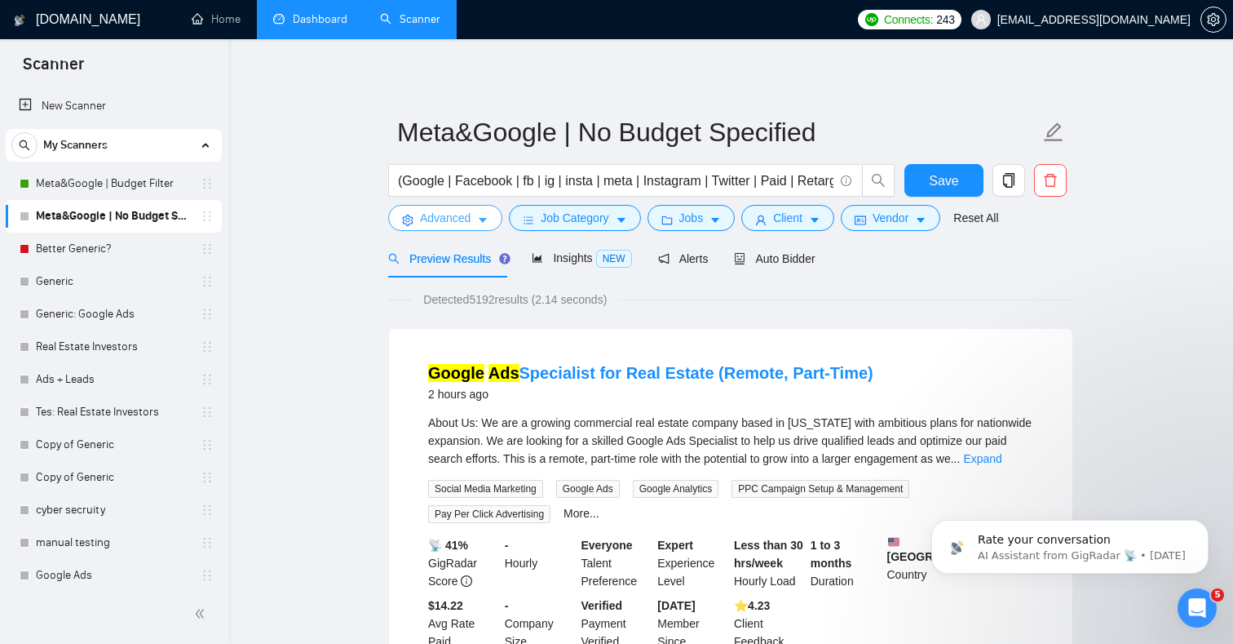
click at [463, 220] on span "Advanced" at bounding box center [445, 218] width 51 height 18
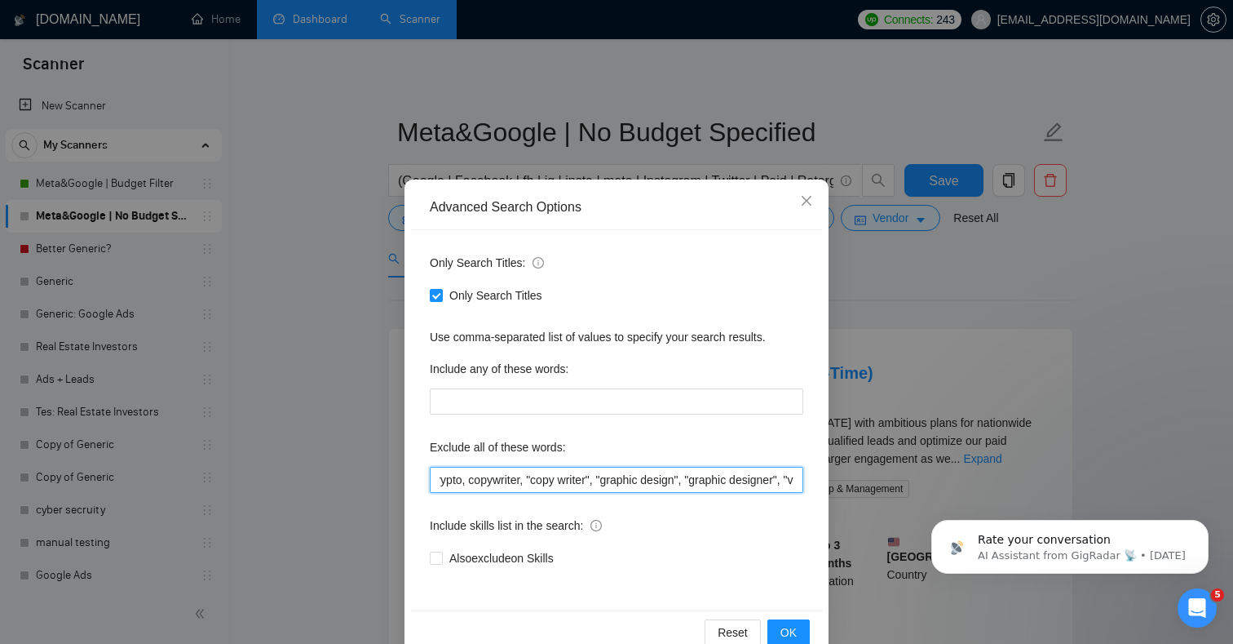
scroll to position [0, 1711]
drag, startPoint x: 566, startPoint y: 487, endPoint x: 813, endPoint y: 481, distance: 246.4
click at [813, 481] on div "Only Search Titles: Only Search Titles Use comma-separated list of values to sp…" at bounding box center [616, 420] width 413 height 380
type input "one-time, marketplace, designer, "full time", "cold call", "cold calling", "col…"
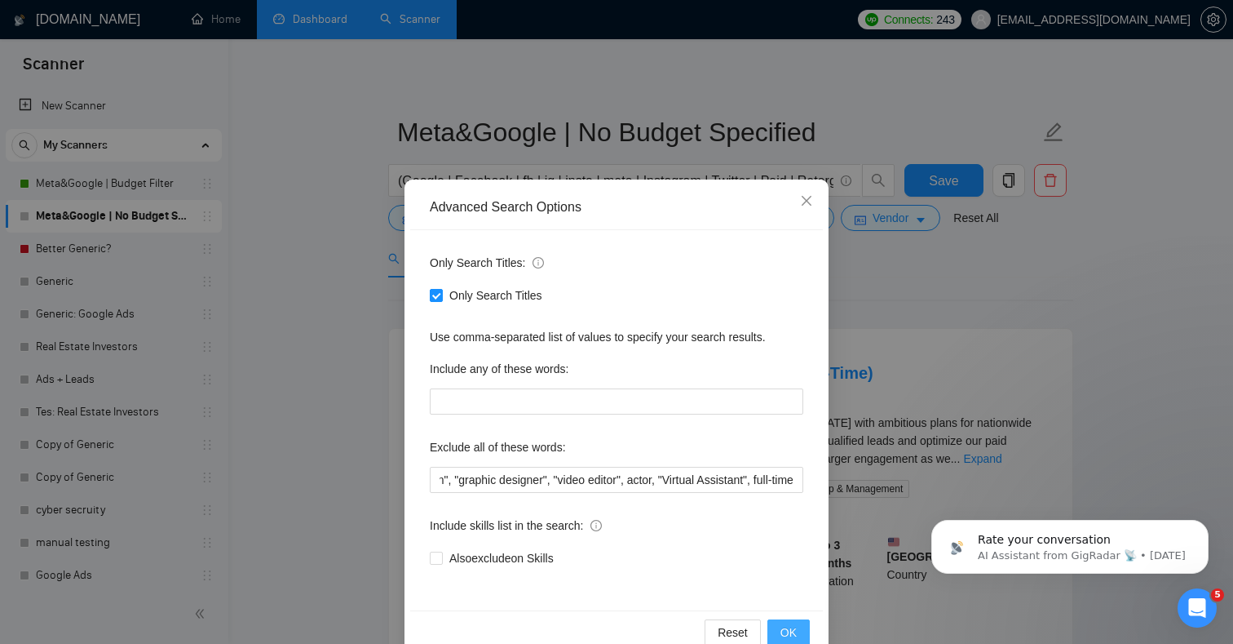
scroll to position [0, 0]
click at [788, 631] on span "OK" at bounding box center [789, 632] width 16 height 18
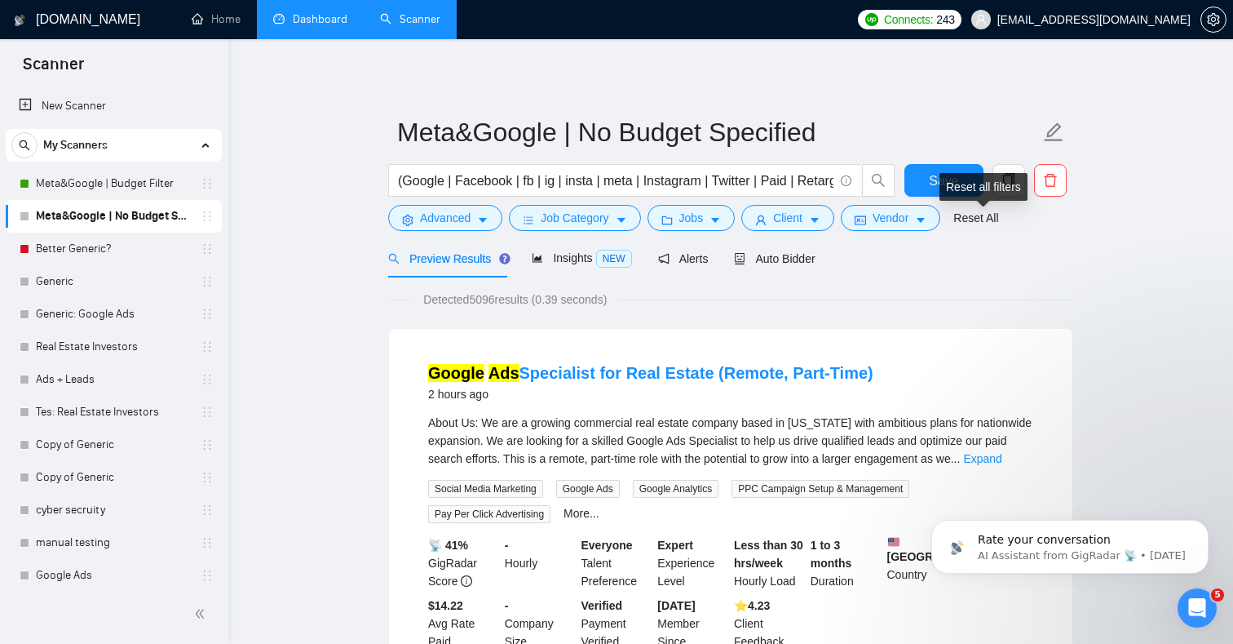
click at [942, 159] on form "Meta&Google | No Budget Specified (Google | Facebook | fb | ig | insta | meta |…" at bounding box center [730, 172] width 685 height 133
click at [915, 173] on button "Save" at bounding box center [944, 180] width 79 height 33
click at [813, 265] on div "Auto Bidder" at bounding box center [774, 259] width 81 height 18
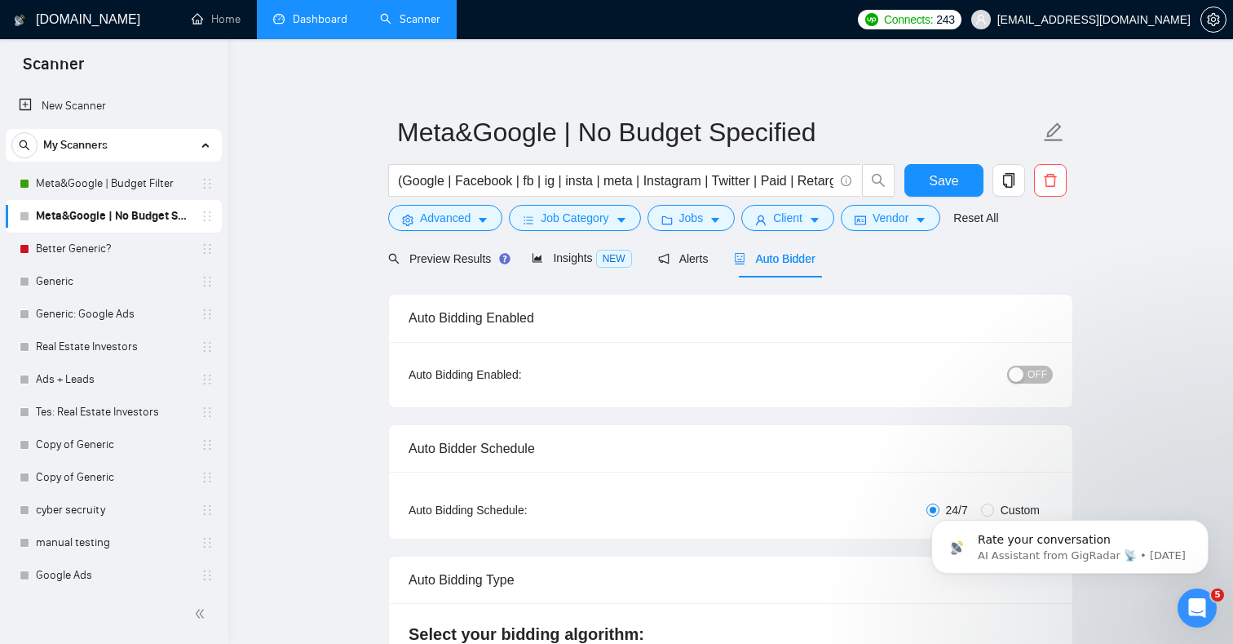
click at [1021, 368] on div "button" at bounding box center [1016, 374] width 15 height 15
click at [944, 177] on span "Save" at bounding box center [943, 180] width 29 height 20
click at [149, 192] on link "Meta&Google | Budget Filter" at bounding box center [113, 183] width 155 height 33
